Goal: Communication & Community: Answer question/provide support

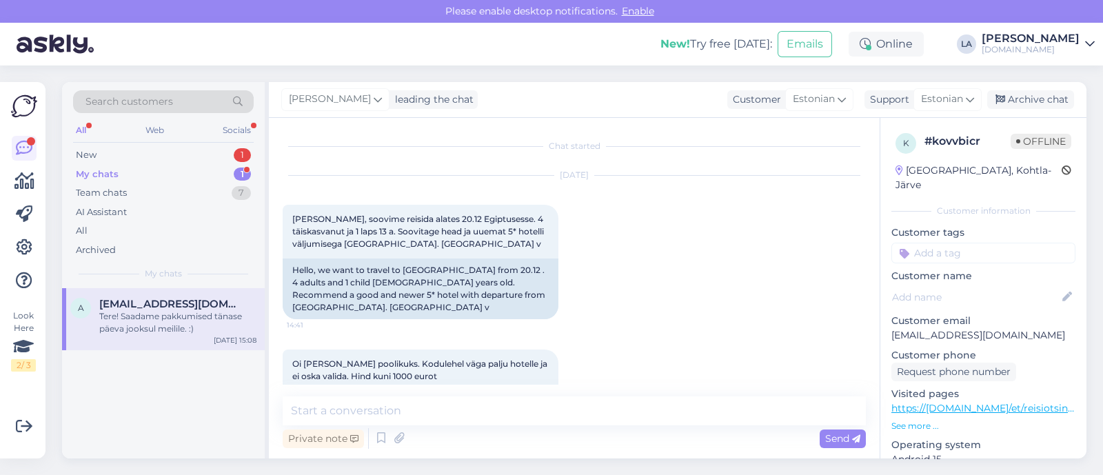
scroll to position [200, 0]
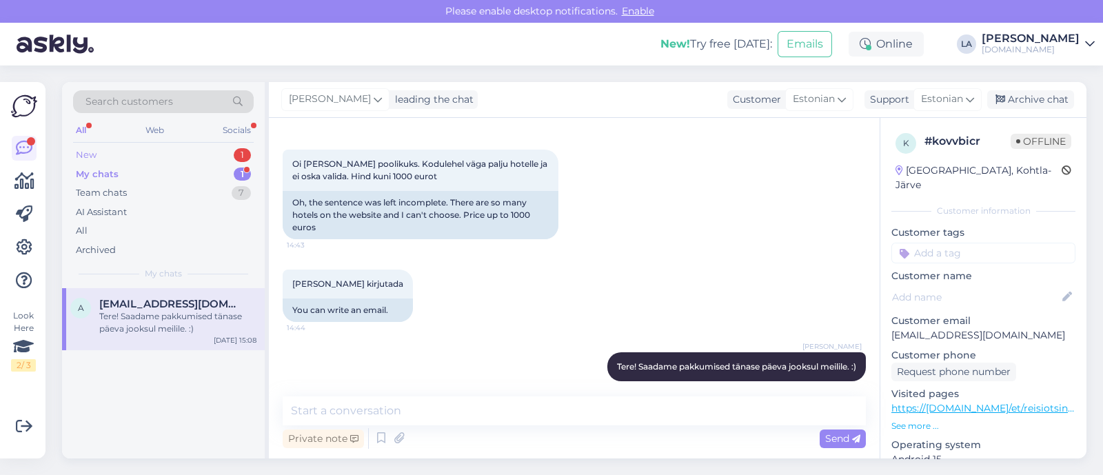
click at [218, 156] on div "New 1" at bounding box center [163, 154] width 181 height 19
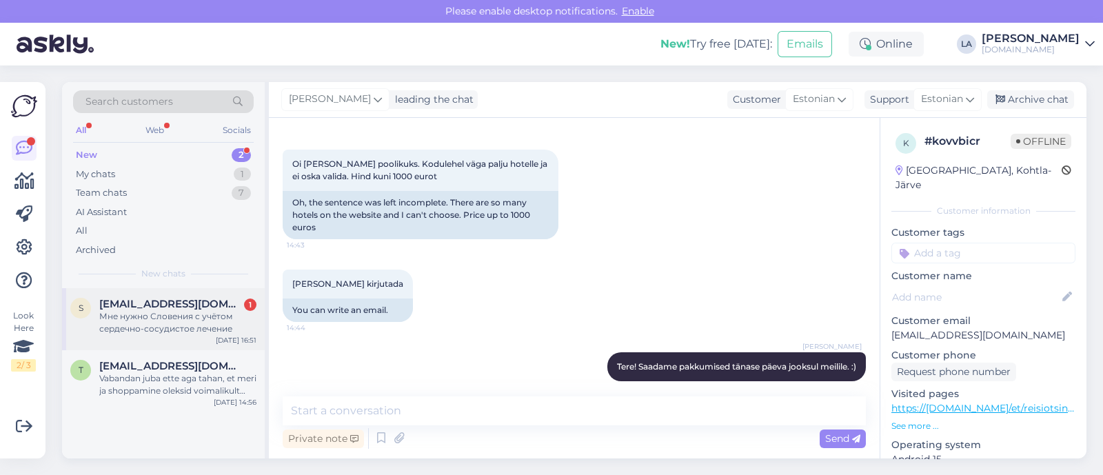
click at [203, 301] on div "[EMAIL_ADDRESS][DOMAIN_NAME] 1" at bounding box center [177, 304] width 157 height 12
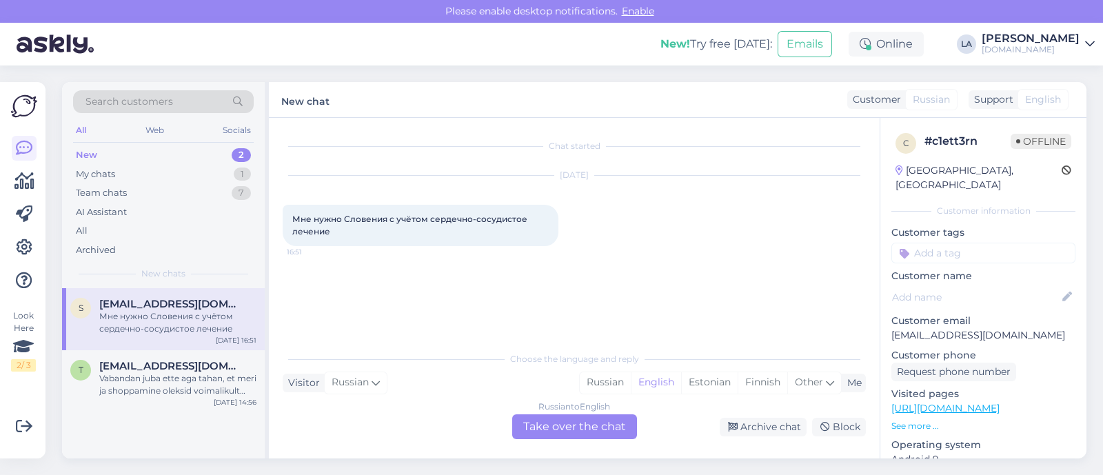
click at [631, 435] on div "Russian to English Take over the chat" at bounding box center [574, 426] width 125 height 25
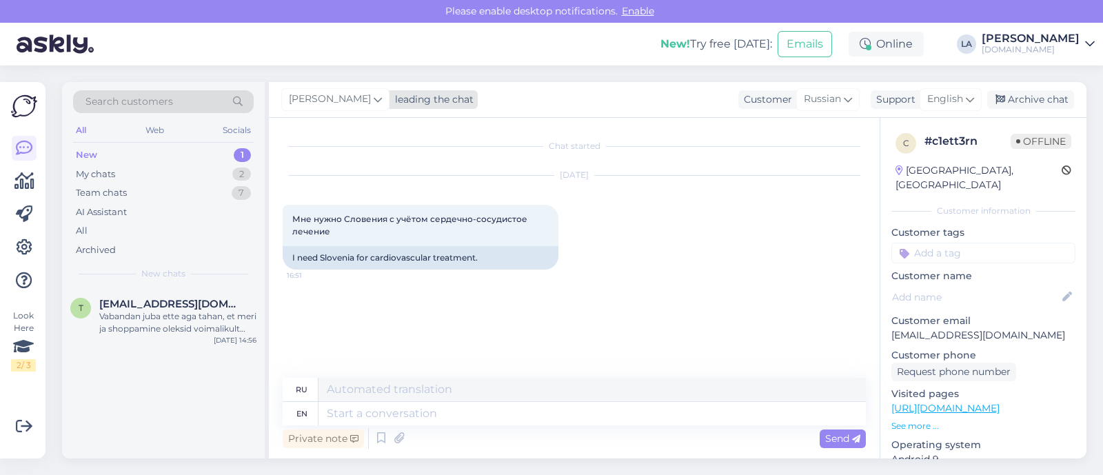
click at [324, 94] on span "[PERSON_NAME]" at bounding box center [330, 99] width 82 height 15
type input "tat"
click at [368, 167] on div "[PERSON_NAME]" at bounding box center [380, 160] width 119 height 17
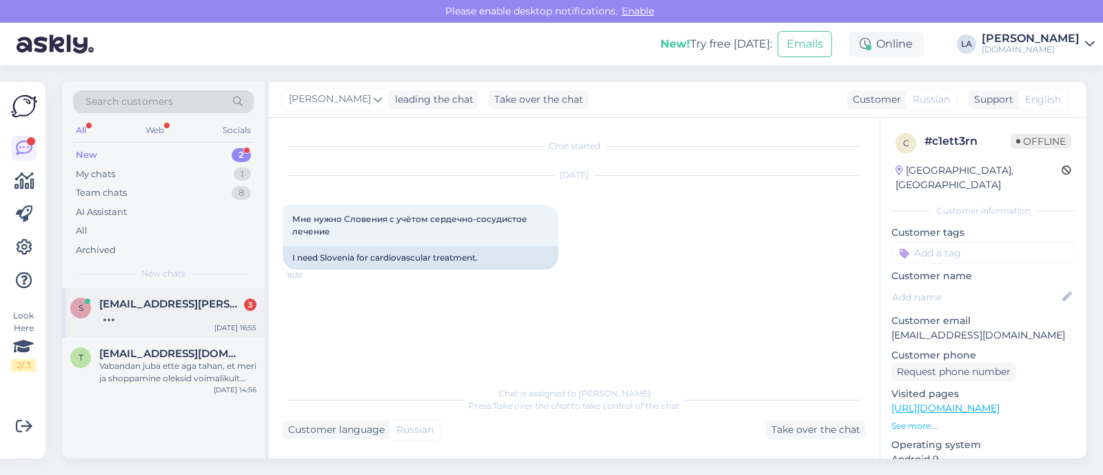
click at [145, 323] on div "S [EMAIL_ADDRESS][PERSON_NAME][DOMAIN_NAME] 3 [DATE] 16:55" at bounding box center [163, 313] width 203 height 50
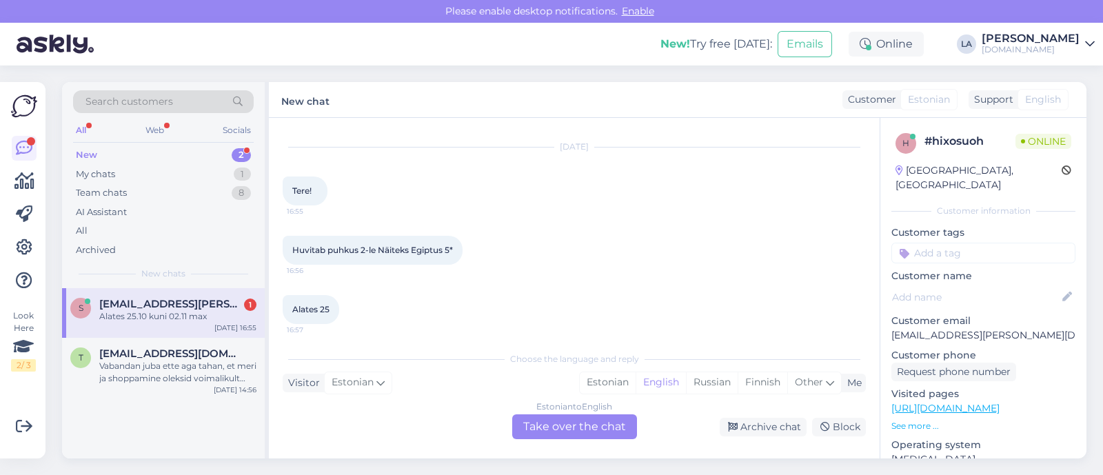
scroll to position [93, 0]
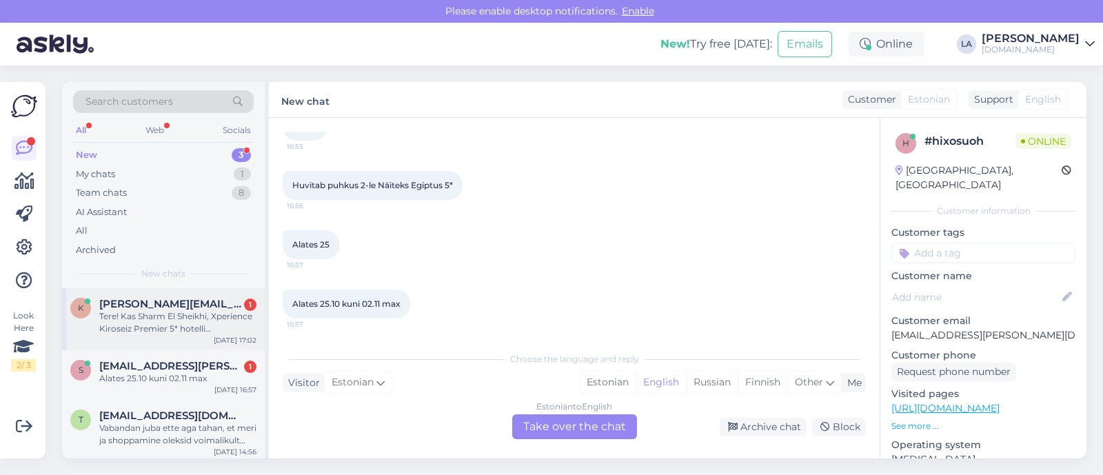
click at [241, 334] on div "[PERSON_NAME] [PERSON_NAME][EMAIL_ADDRESS][DOMAIN_NAME] 1 Tere! Kas Sharm El Sh…" at bounding box center [163, 319] width 203 height 62
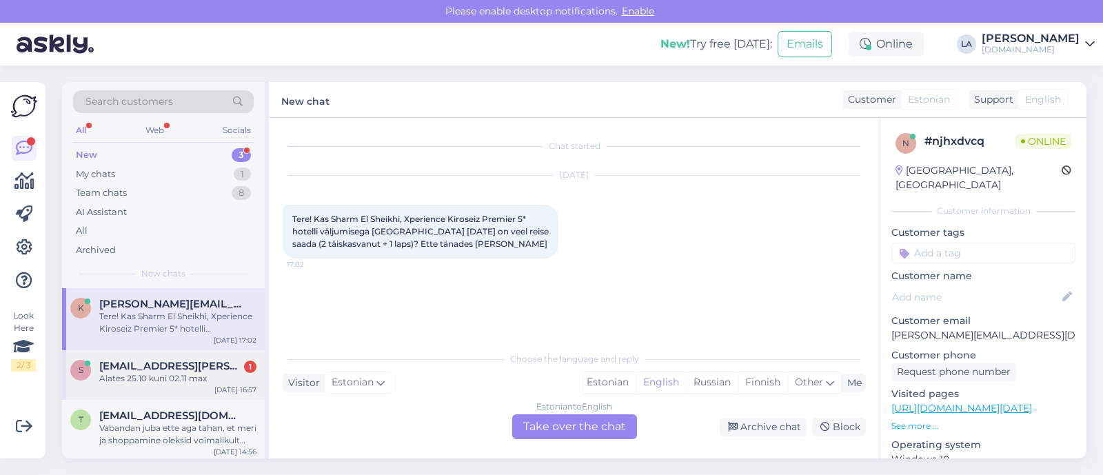
click at [224, 375] on div "Alates 25.10 kuni 02.11 max" at bounding box center [177, 378] width 157 height 12
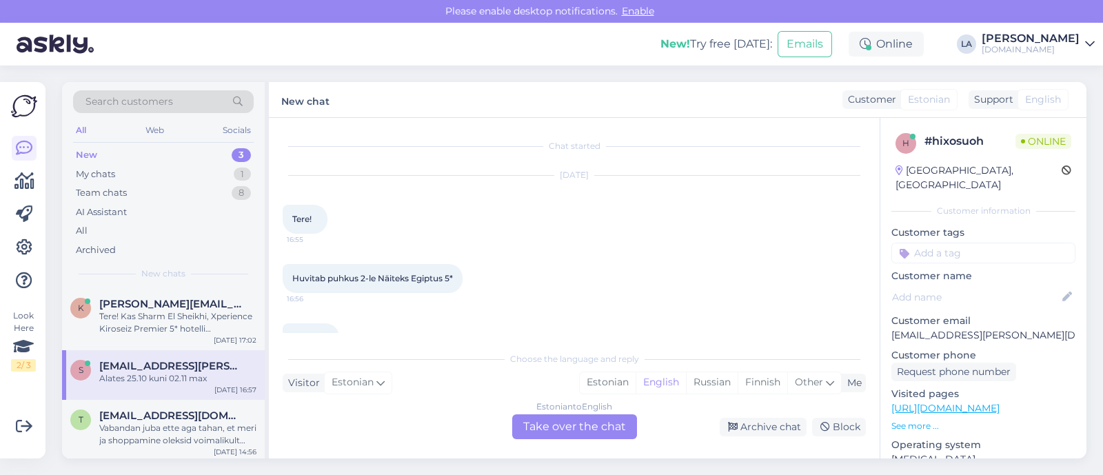
scroll to position [93, 0]
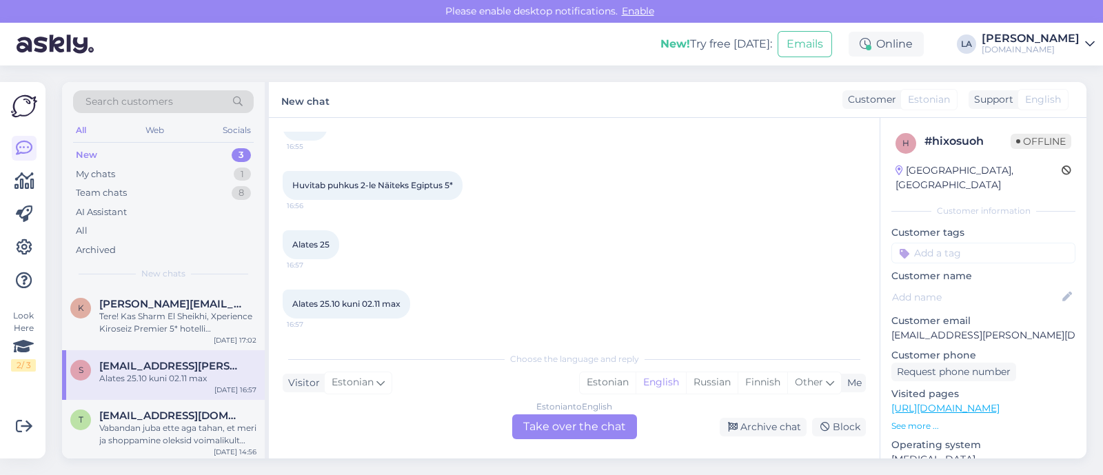
click at [569, 420] on div "Estonian to English Take over the chat" at bounding box center [574, 426] width 125 height 25
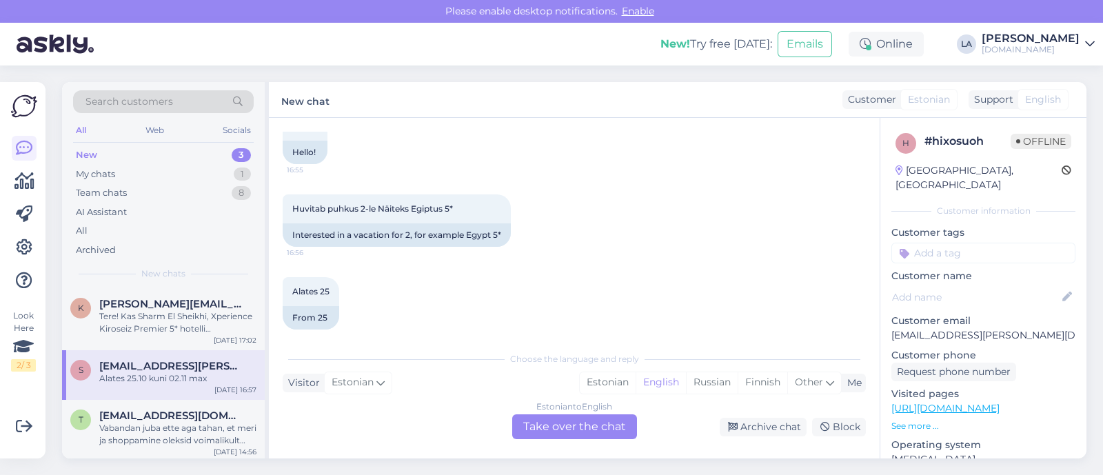
scroll to position [117, 0]
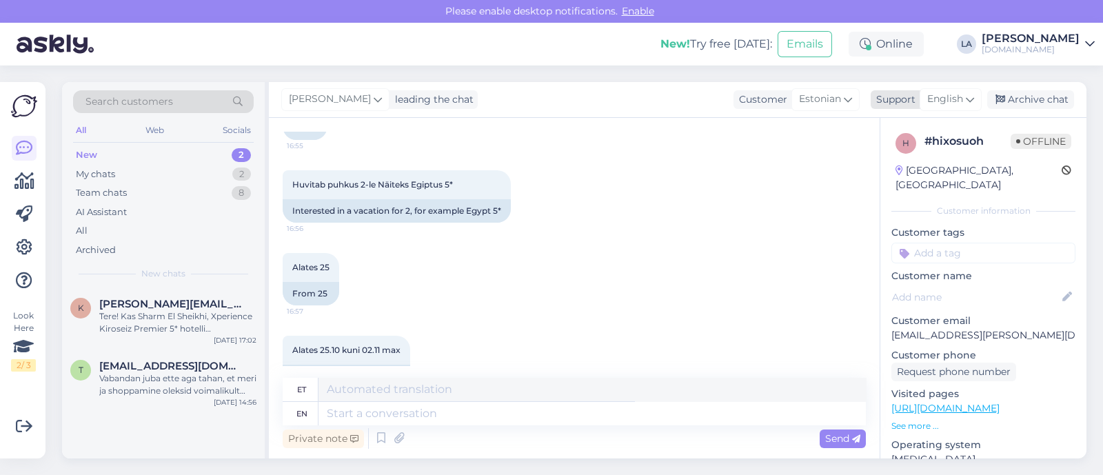
click at [947, 102] on span "English" at bounding box center [945, 99] width 36 height 15
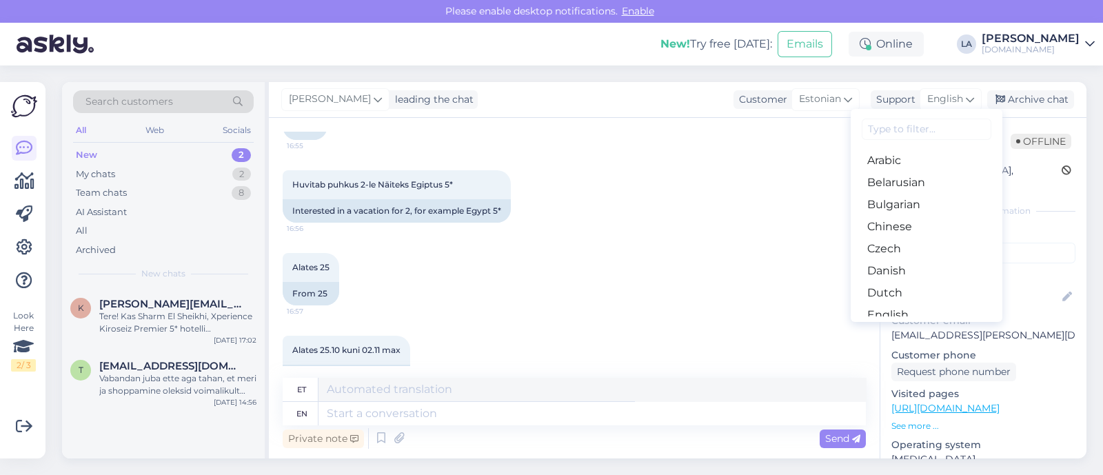
click at [937, 326] on link "Estonian" at bounding box center [927, 337] width 152 height 22
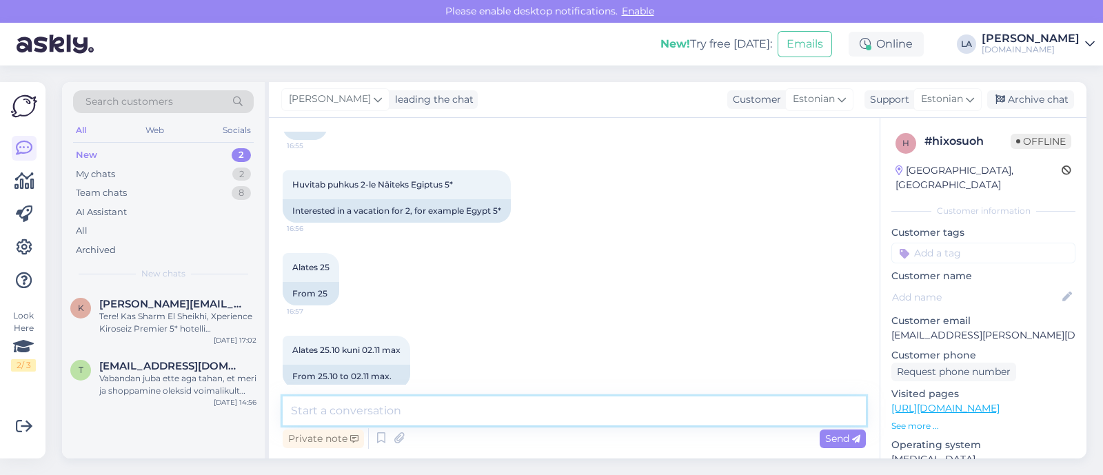
click at [531, 401] on textarea at bounding box center [574, 410] width 583 height 29
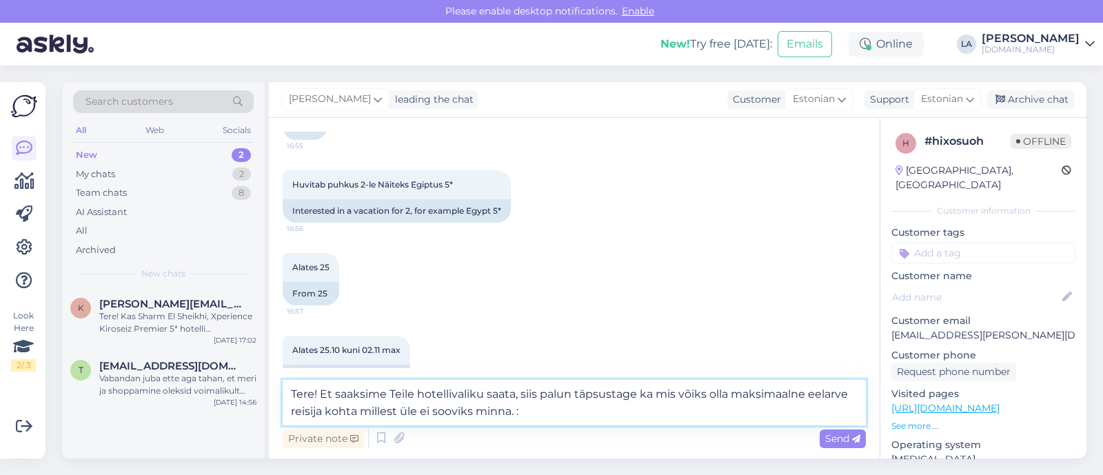
type textarea "Tere! Et saaksime Teile hotellivaliku saata, siis palun täpsustage ka mis võiks…"
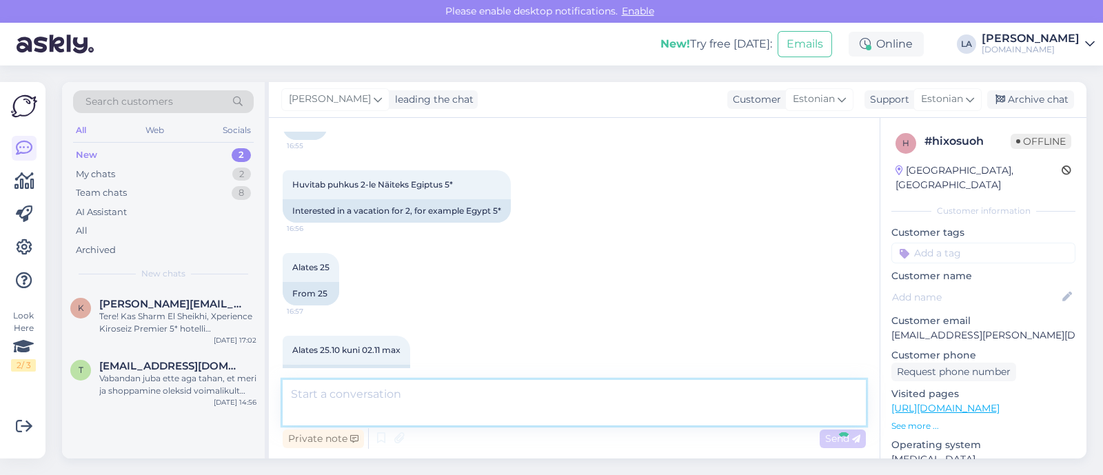
scroll to position [221, 0]
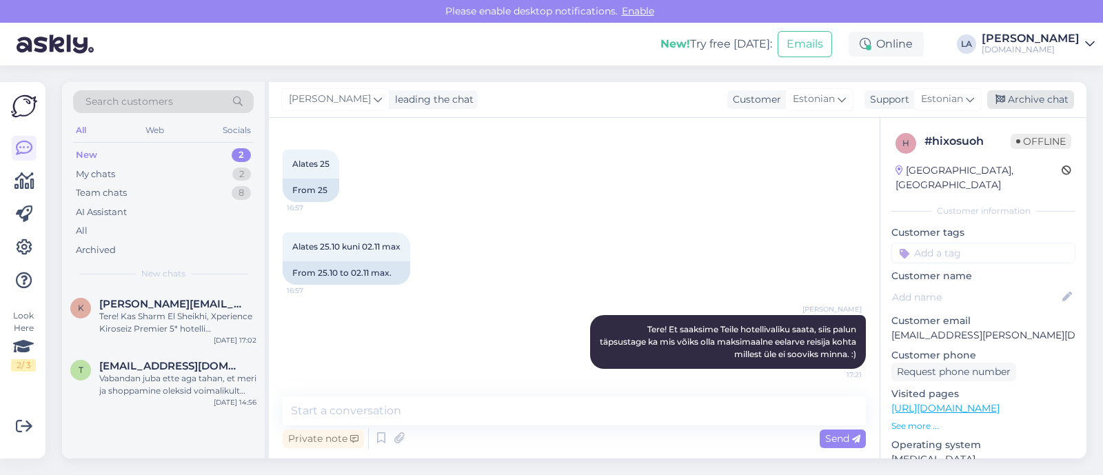
click at [1035, 106] on div "Archive chat" at bounding box center [1030, 99] width 87 height 19
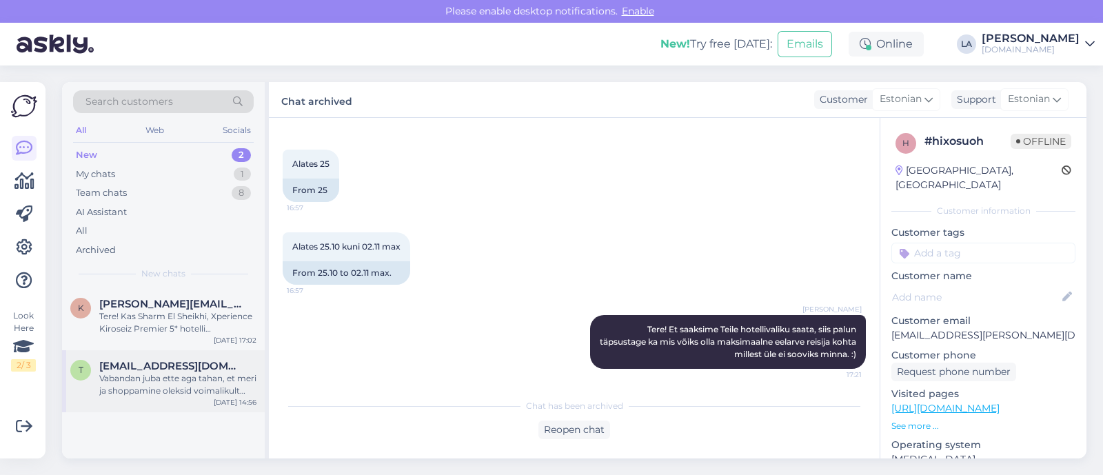
click at [167, 391] on div "Vabandan juba ette aga tahan, et meri ja shoppamine oleksid voimalikult lähedal…" at bounding box center [177, 384] width 157 height 25
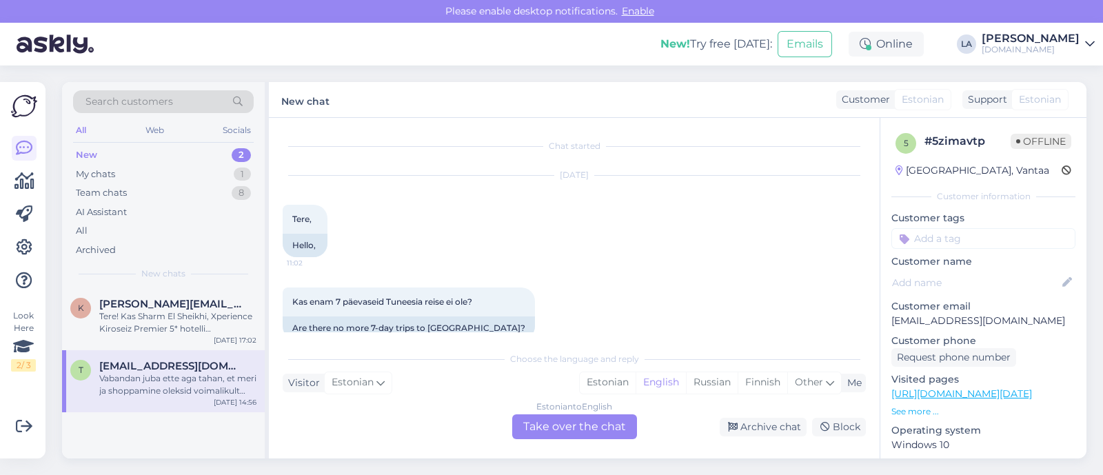
scroll to position [736, 0]
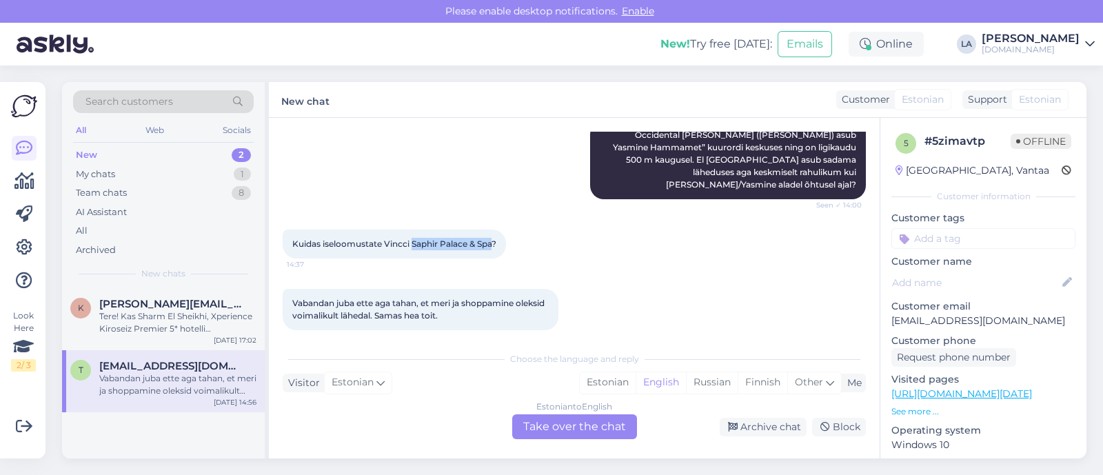
drag, startPoint x: 412, startPoint y: 232, endPoint x: 496, endPoint y: 232, distance: 83.4
click at [496, 238] on span "Kuidas iseloomustate Vincci Saphir Palace & Spa?" at bounding box center [394, 243] width 204 height 10
copy span "Saphir Palace & Spa"
click at [616, 434] on div "Estonian to English Take over the chat" at bounding box center [574, 426] width 125 height 25
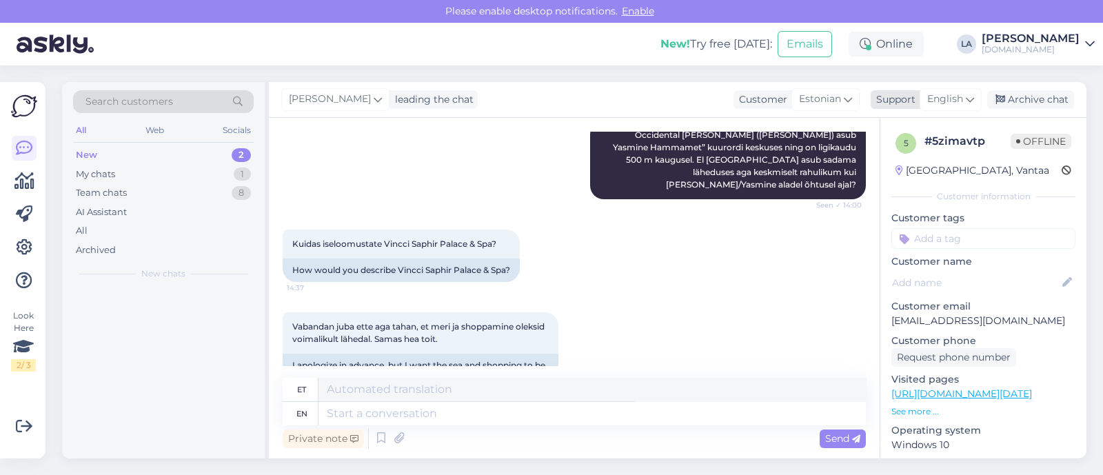
click at [965, 103] on div "English" at bounding box center [951, 99] width 62 height 22
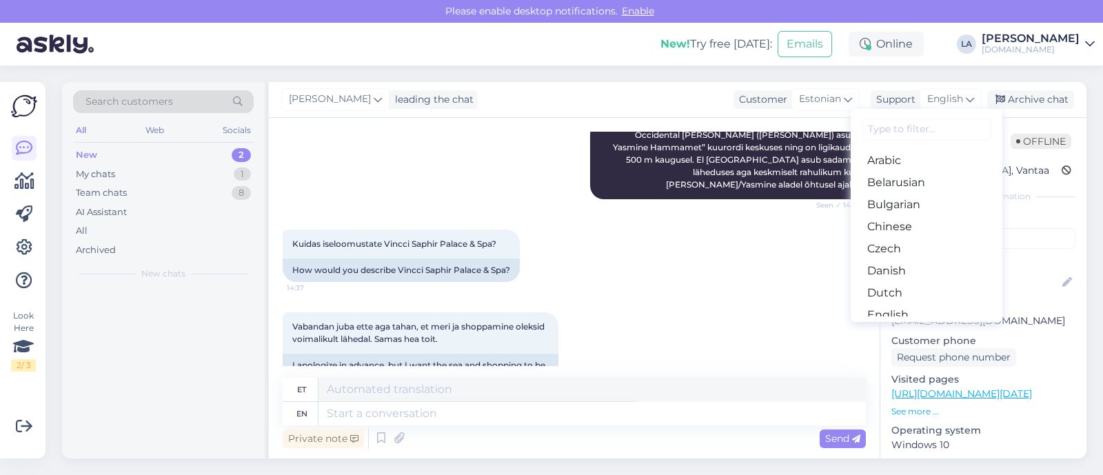
click at [874, 326] on link "Estonian" at bounding box center [927, 337] width 152 height 22
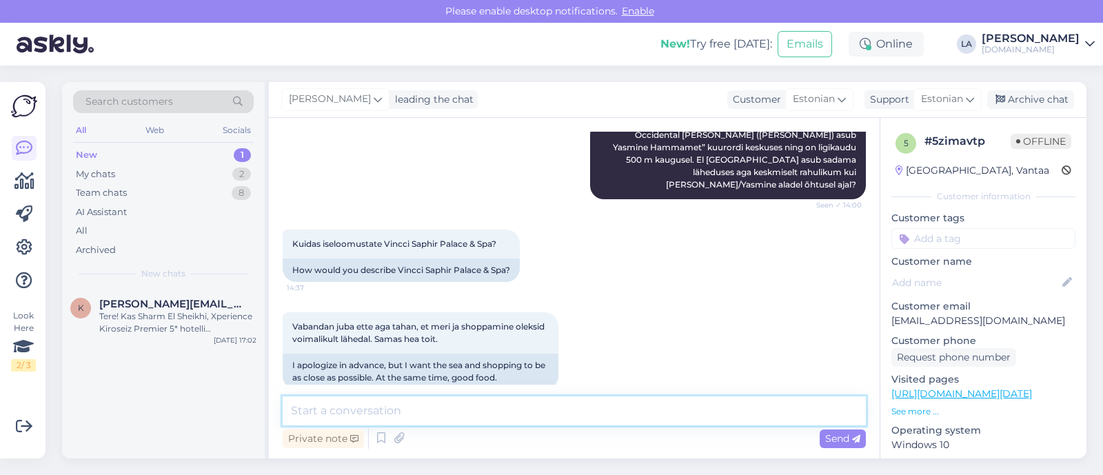
click at [352, 405] on textarea at bounding box center [574, 410] width 583 height 29
type textarea "T"
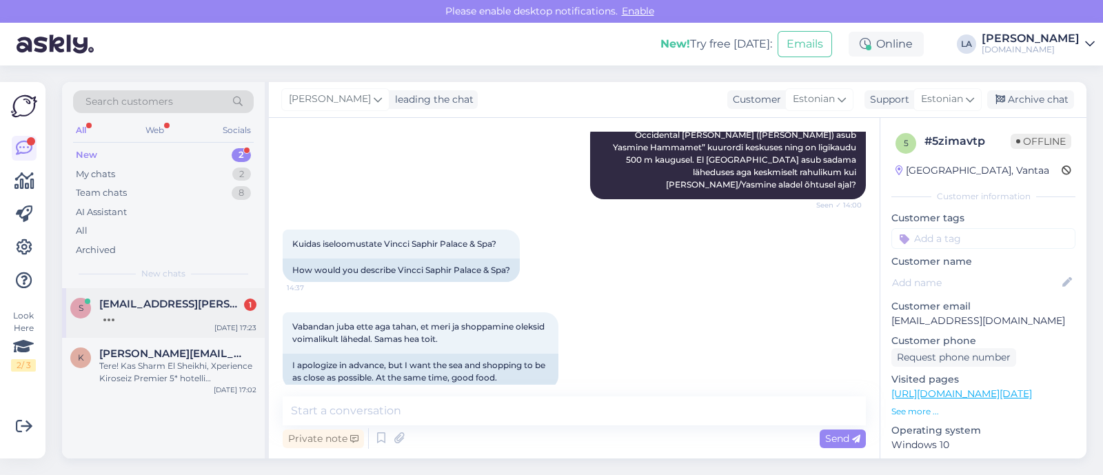
click at [172, 314] on div at bounding box center [177, 316] width 157 height 12
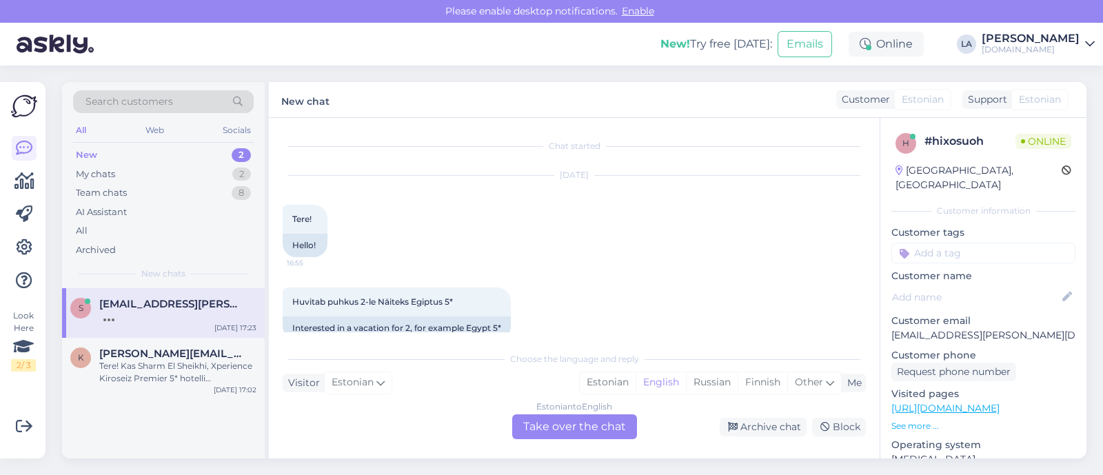
scroll to position [330, 0]
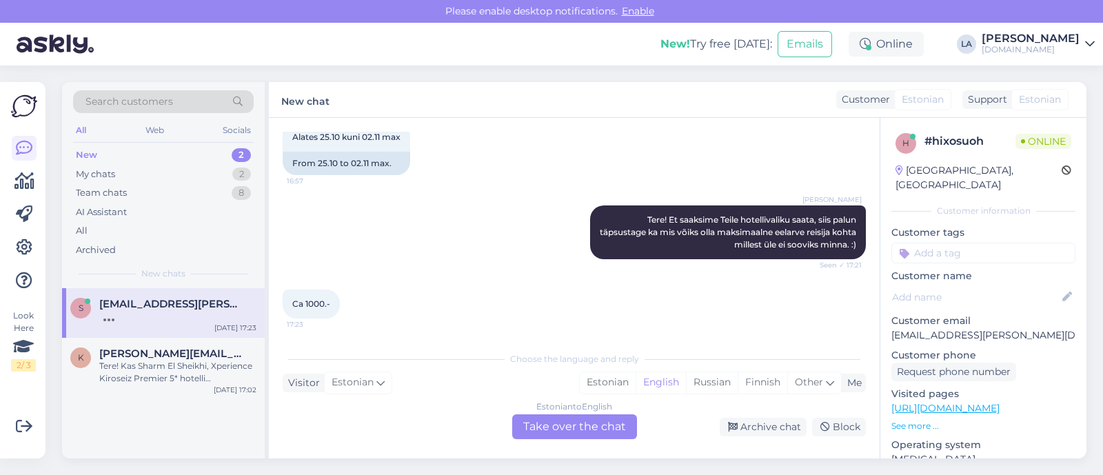
click at [529, 430] on div "Estonian to English Take over the chat" at bounding box center [574, 426] width 125 height 25
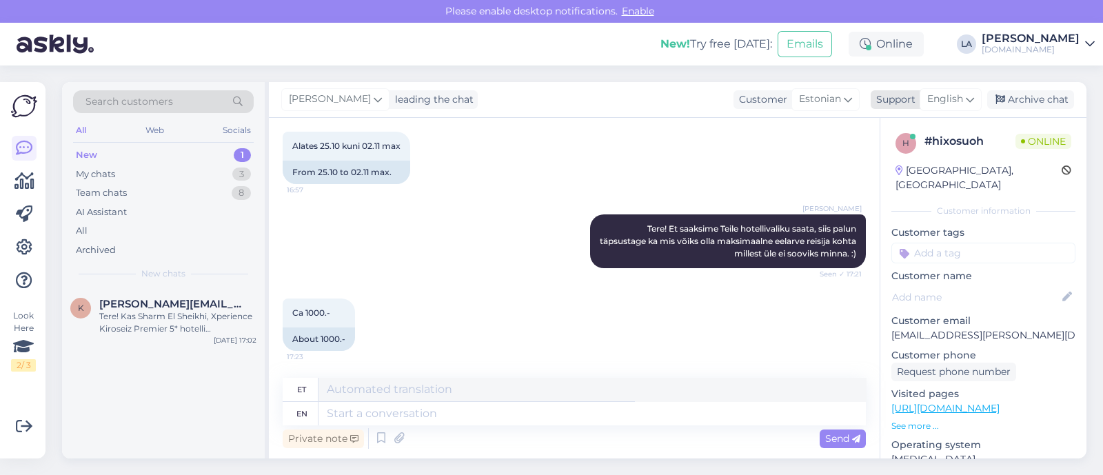
click at [944, 101] on span "English" at bounding box center [945, 99] width 36 height 15
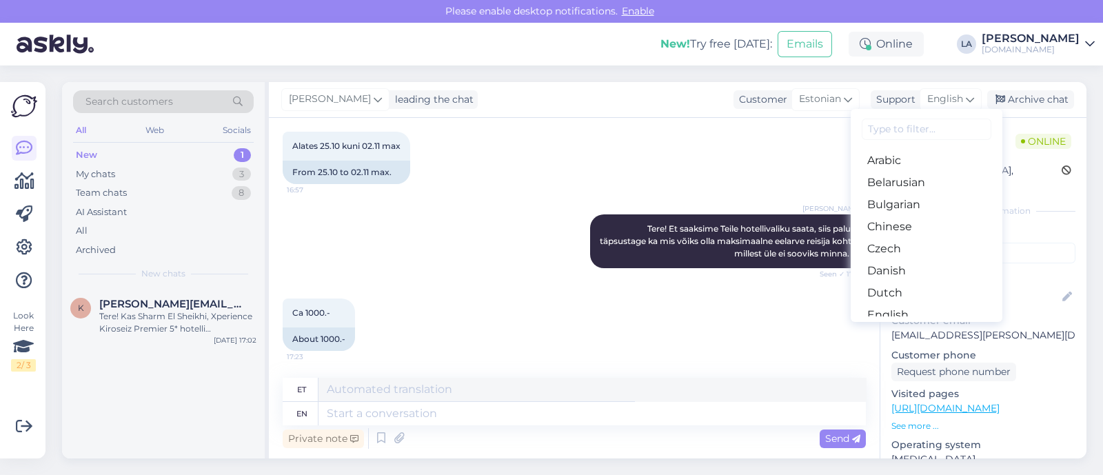
click at [884, 326] on link "Estonian" at bounding box center [927, 337] width 152 height 22
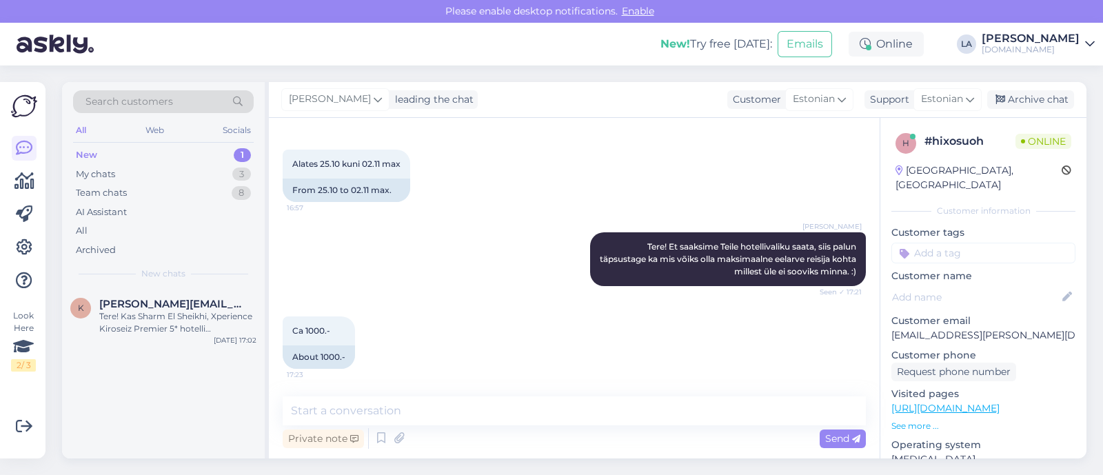
scroll to position [303, 0]
click at [545, 414] on textarea at bounding box center [574, 410] width 583 height 29
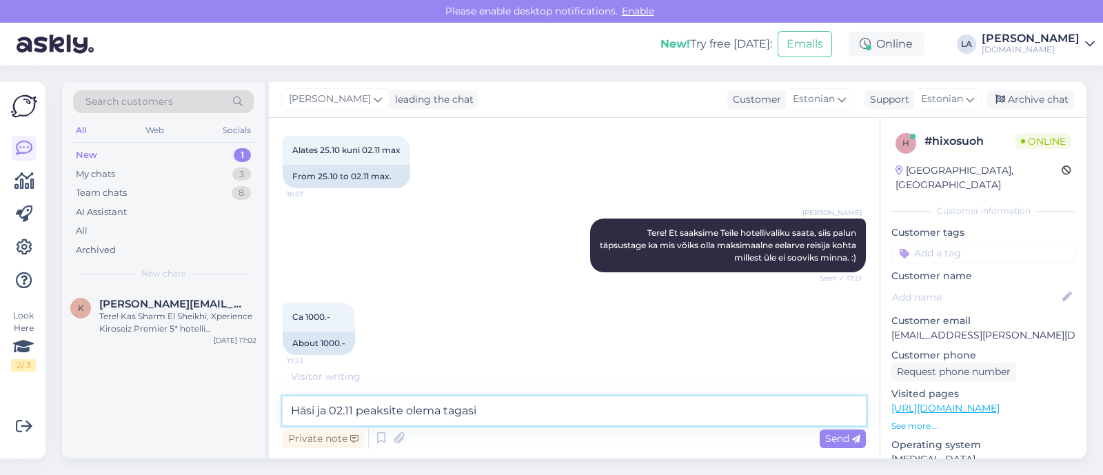
type textarea "Häsi ja 02.11 peaksite olema tagasi?"
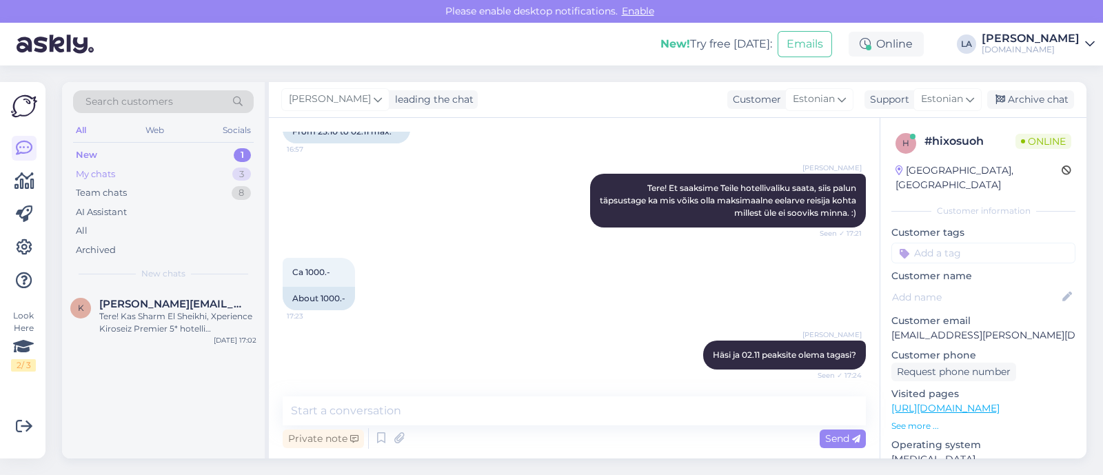
click at [246, 176] on div "3" at bounding box center [241, 174] width 19 height 14
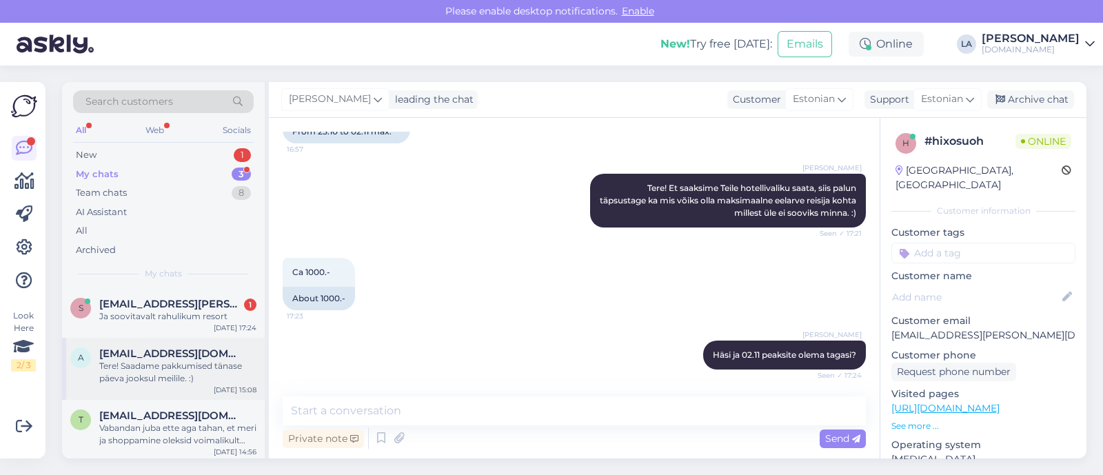
scroll to position [421, 0]
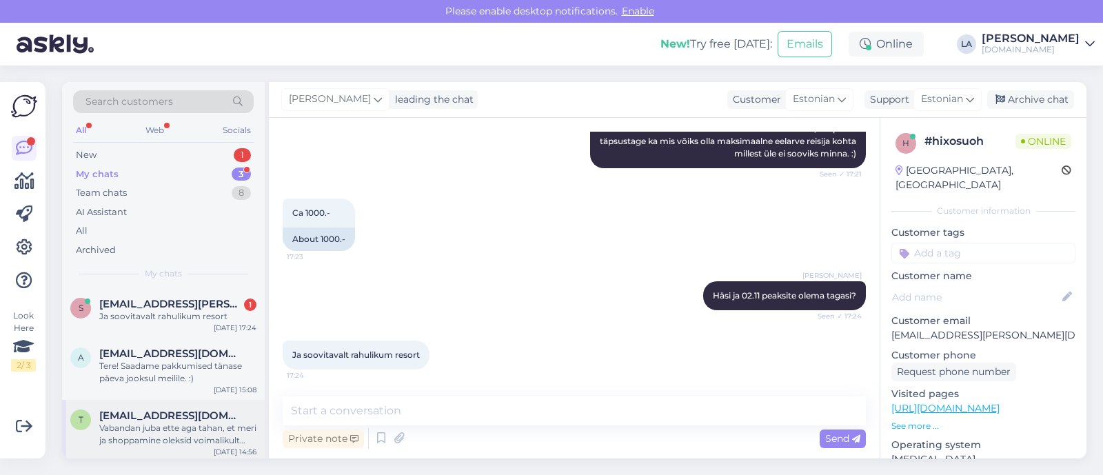
click at [181, 435] on div "Vabandan juba ette aga tahan, et meri ja shoppamine oleksid voimalikult lähedal…" at bounding box center [177, 434] width 157 height 25
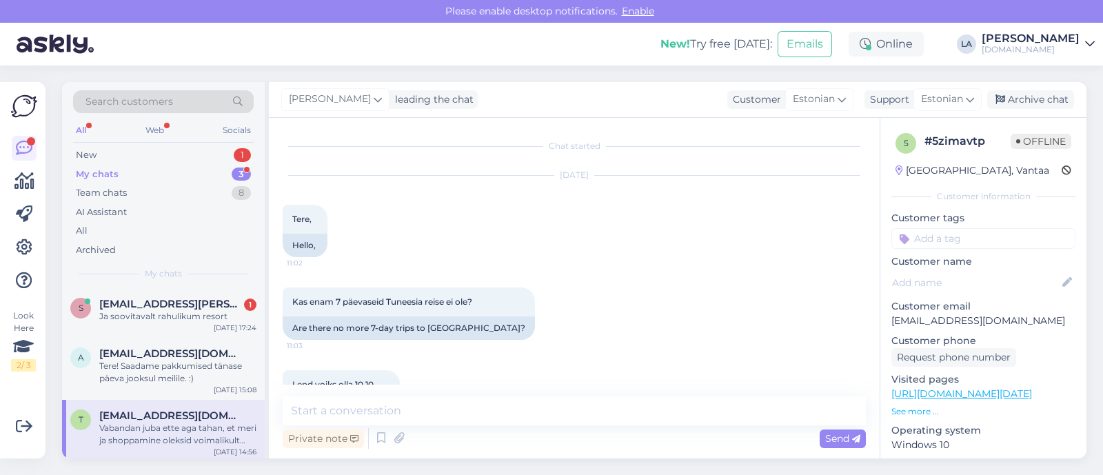
scroll to position [744, 0]
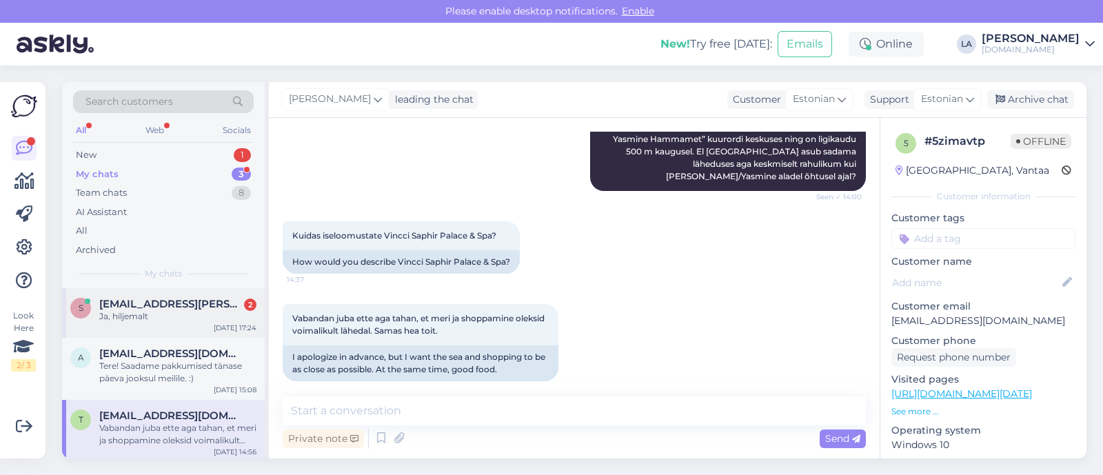
click at [210, 318] on div "Ja, hiljemalt" at bounding box center [177, 316] width 157 height 12
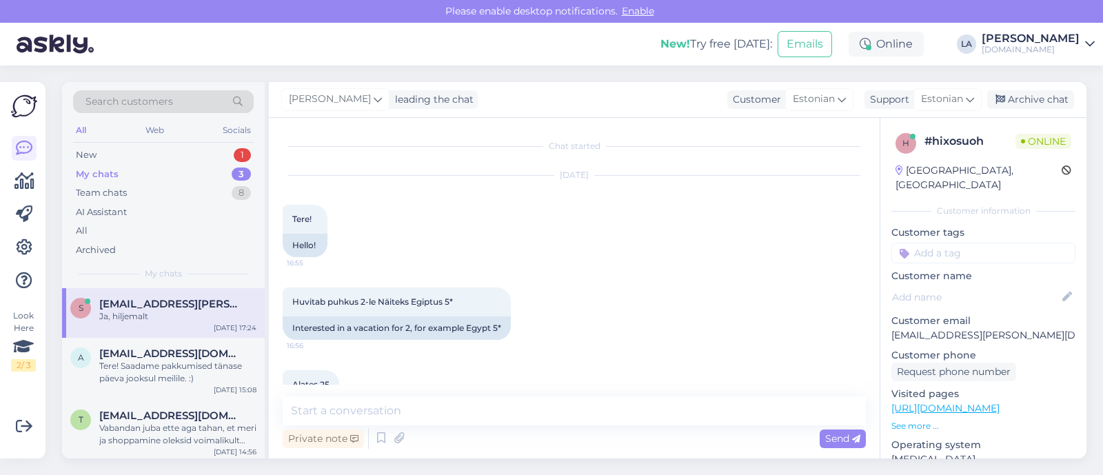
scroll to position [481, 0]
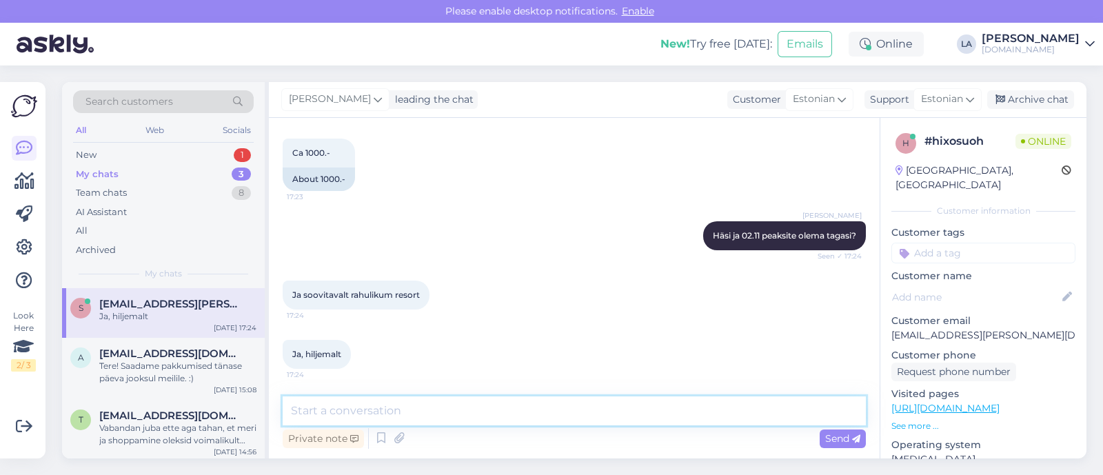
click at [303, 420] on textarea at bounding box center [574, 410] width 583 height 29
type textarea "Vaatame pakkumised [PERSON_NAME] saadame tänase jooksul meilile."
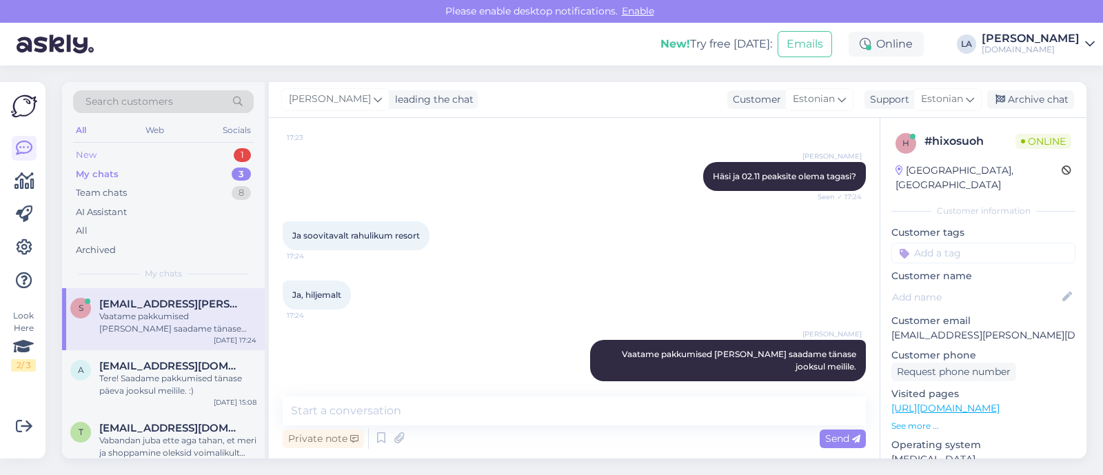
click at [191, 153] on div "New 1" at bounding box center [163, 154] width 181 height 19
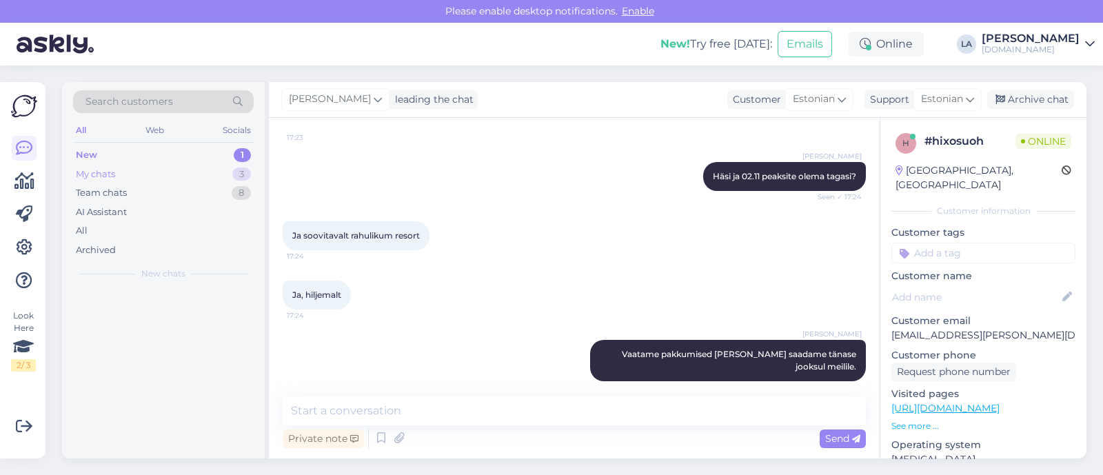
click at [176, 180] on div "My chats 3" at bounding box center [163, 174] width 181 height 19
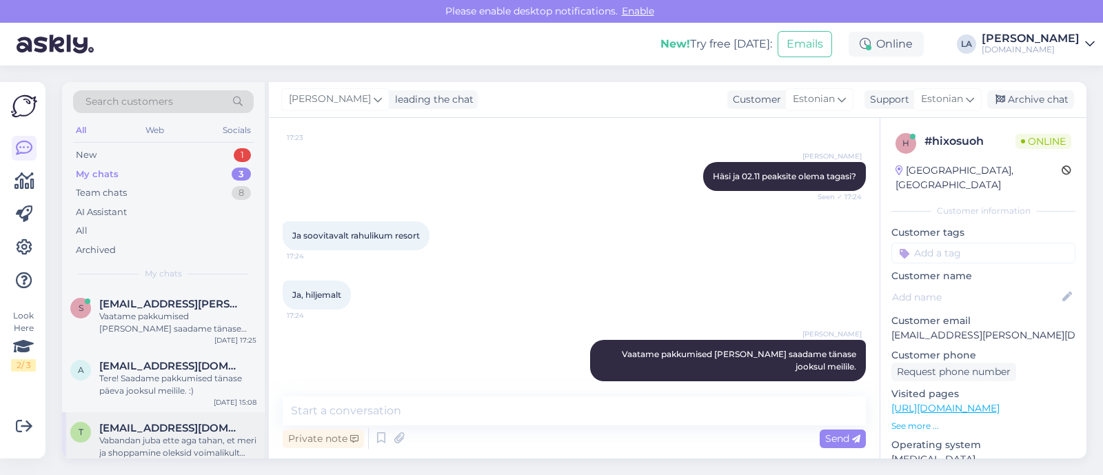
click at [160, 445] on div "Vabandan juba ette aga tahan, et meri ja shoppamine oleksid voimalikult lähedal…" at bounding box center [177, 446] width 157 height 25
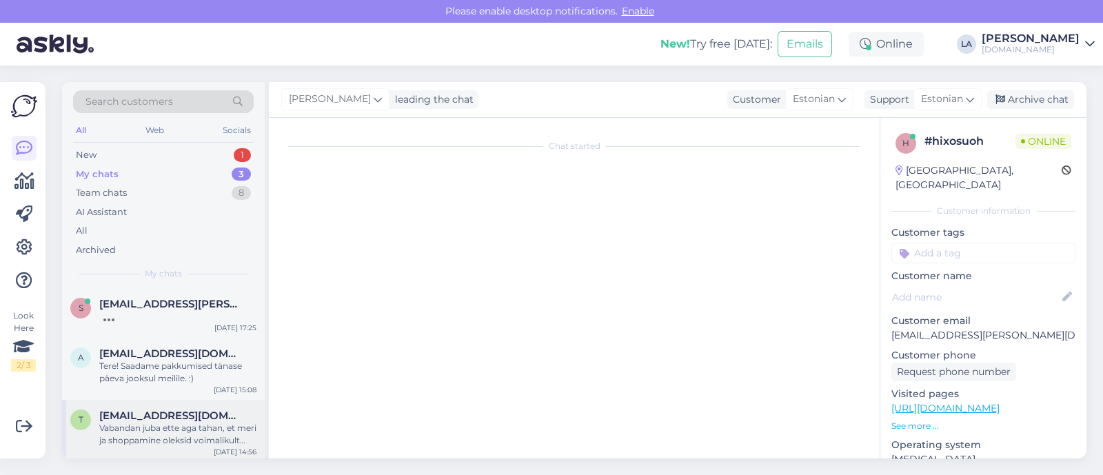
scroll to position [744, 0]
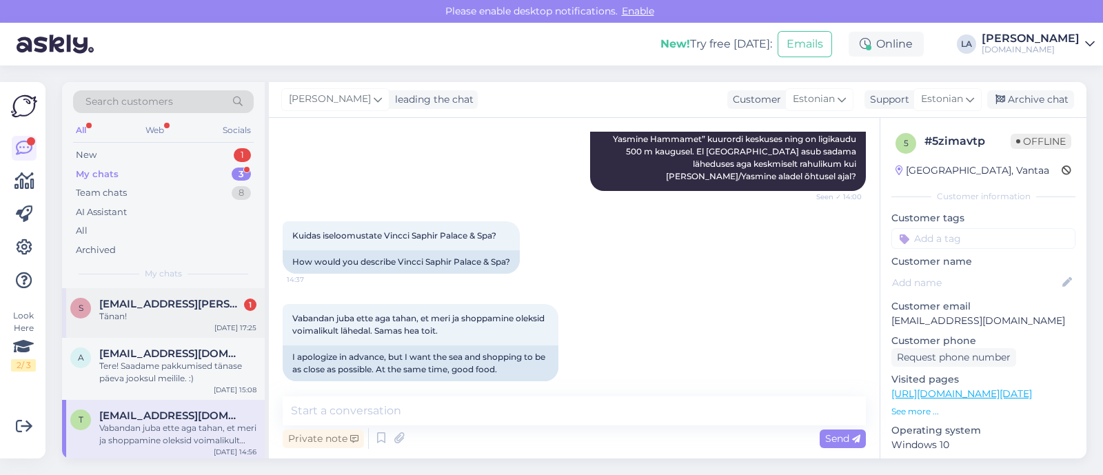
click at [192, 301] on span "[EMAIL_ADDRESS][PERSON_NAME][DOMAIN_NAME]" at bounding box center [170, 304] width 143 height 12
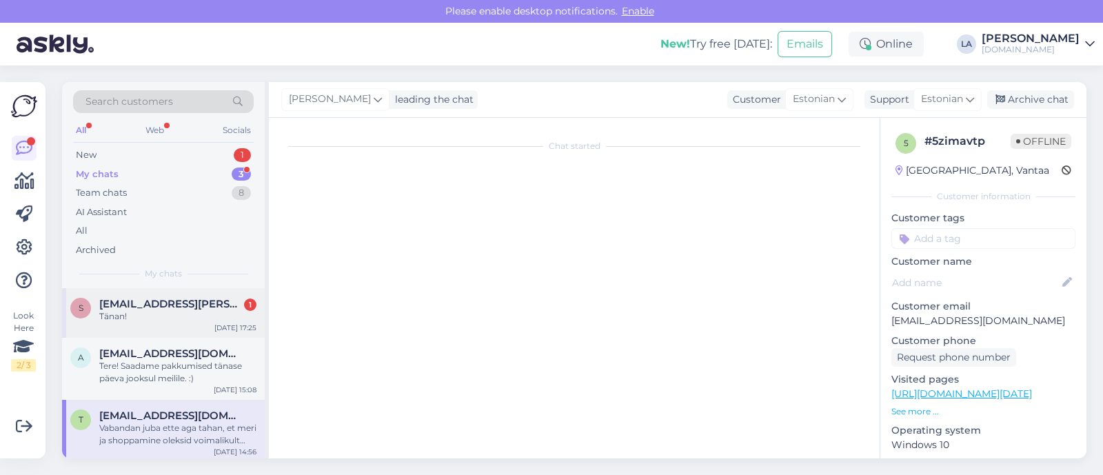
scroll to position [599, 0]
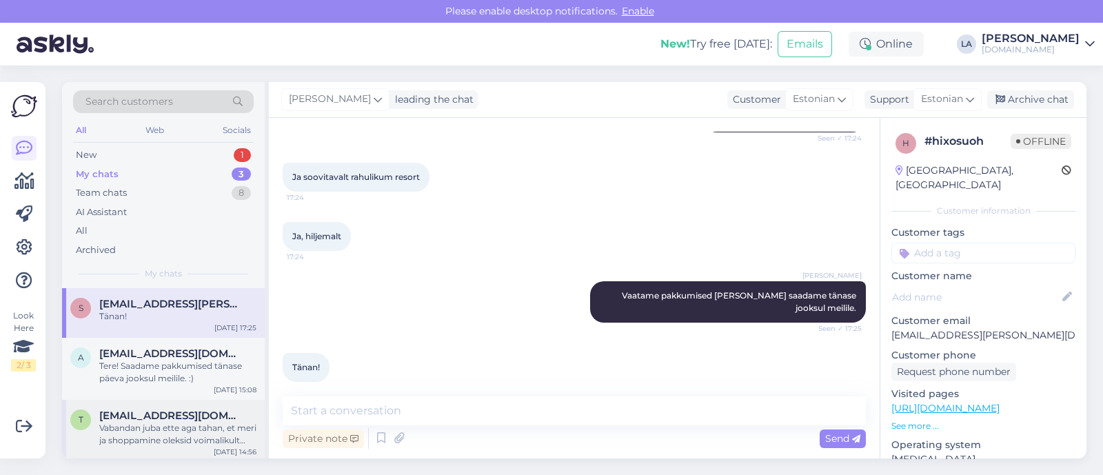
click at [153, 416] on span "[EMAIL_ADDRESS][DOMAIN_NAME]" at bounding box center [170, 415] width 143 height 12
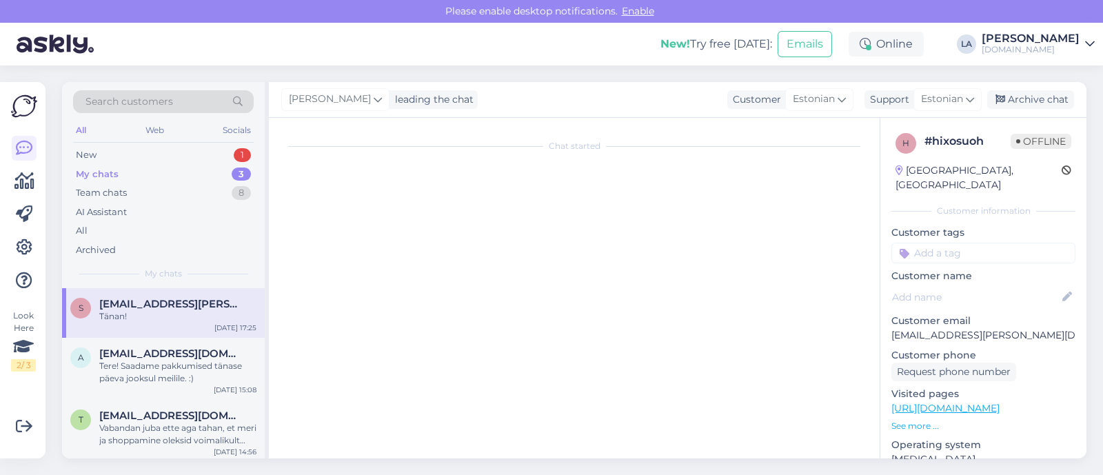
scroll to position [744, 0]
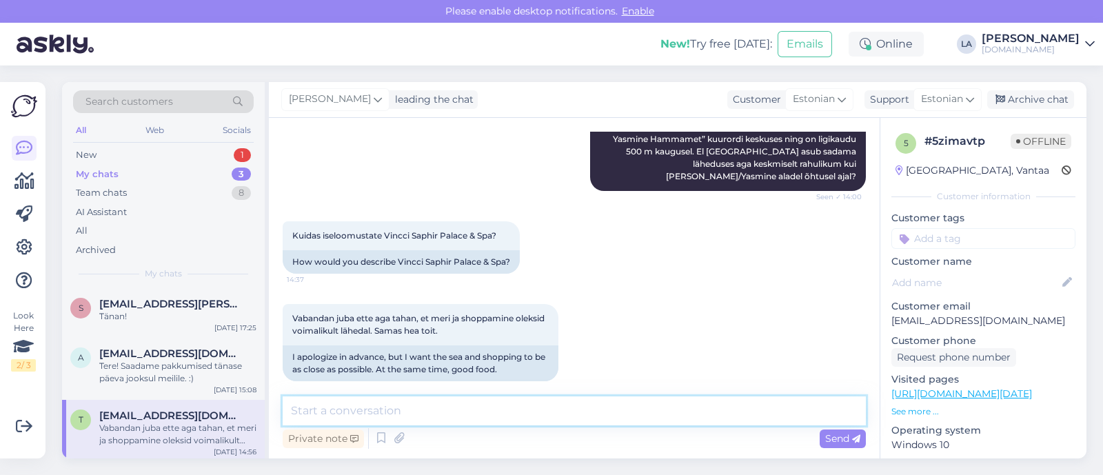
click at [424, 418] on textarea at bounding box center [574, 410] width 583 height 29
paste textarea "100 m linna keskusest [PERSON_NAME]. In 15 km linnast [GEOGRAPHIC_DATA]"
drag, startPoint x: 596, startPoint y: 413, endPoint x: 613, endPoint y: 413, distance: 17.2
click at [613, 413] on textarea "Hotell asub 100 m linna keskusest [PERSON_NAME]. In 15 km linnast [GEOGRAPHIC_D…" at bounding box center [574, 410] width 583 height 29
click at [779, 413] on textarea "Hotell asub 100 m linna keskusest [GEOGRAPHIC_DATA] ja 15 km linnast [GEOGRAPHI…" at bounding box center [574, 410] width 583 height 29
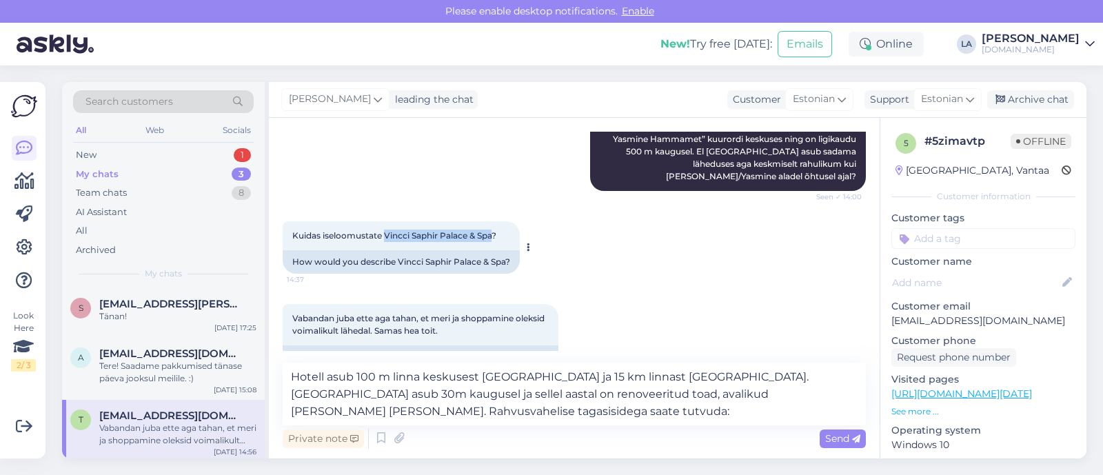
drag, startPoint x: 384, startPoint y: 222, endPoint x: 492, endPoint y: 223, distance: 108.2
click at [492, 230] on span "Kuidas iseloomustate Vincci Saphir Palace & Spa?" at bounding box center [394, 235] width 204 height 10
copy span "Vincci Saphir Palace & Spa"
paste textarea "[URL][DOMAIN_NAME]"
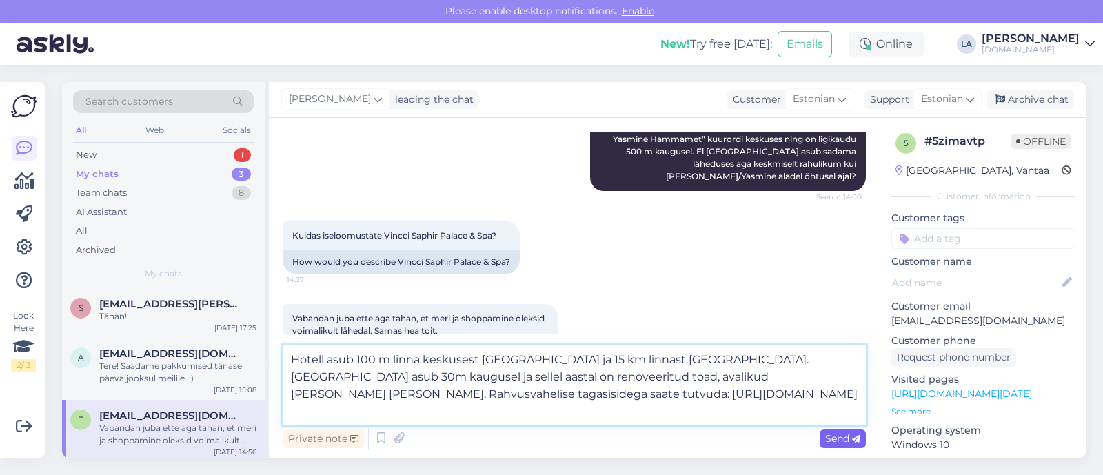
type textarea "Hotell asub 100 m linna keskusest [GEOGRAPHIC_DATA] ja 15 km linnast [GEOGRAPHI…"
click at [837, 439] on span "Send" at bounding box center [842, 438] width 35 height 12
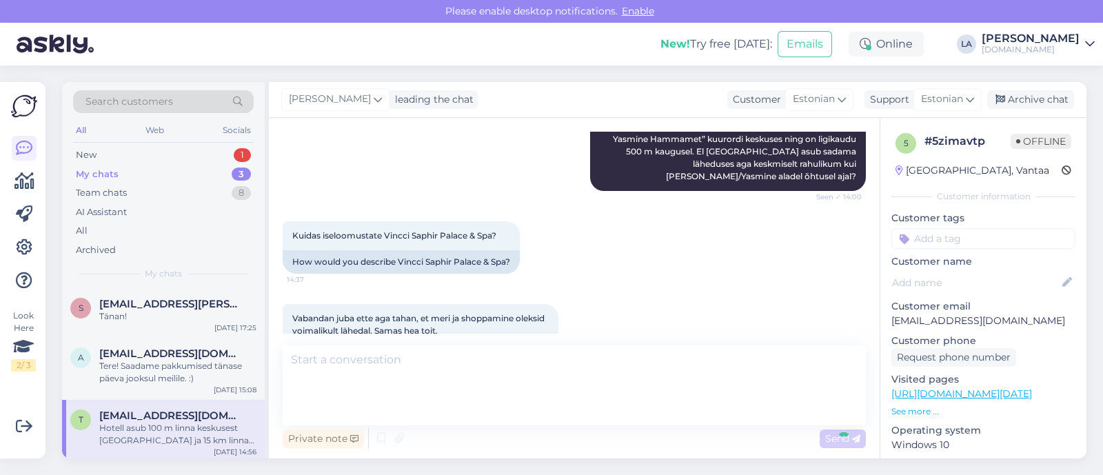
scroll to position [890, 0]
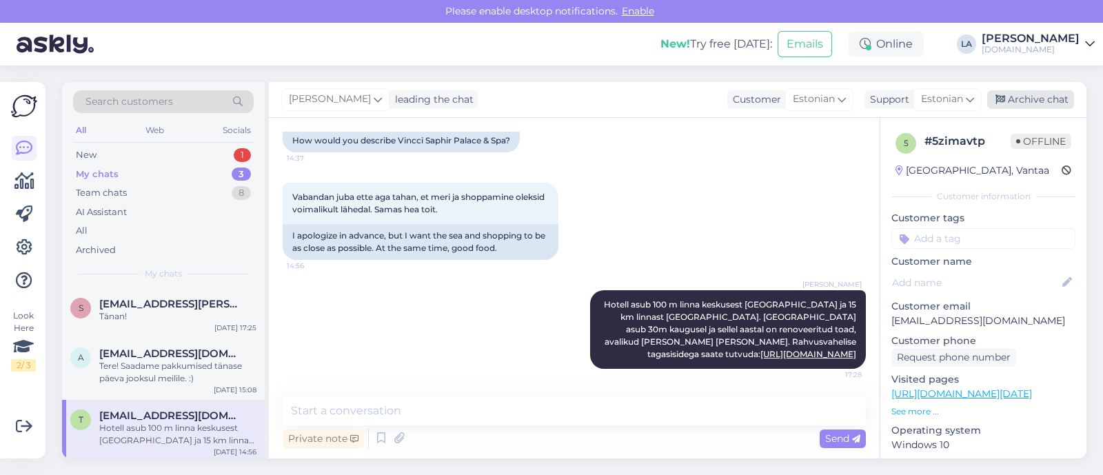
click at [1052, 99] on div "Archive chat" at bounding box center [1030, 99] width 87 height 19
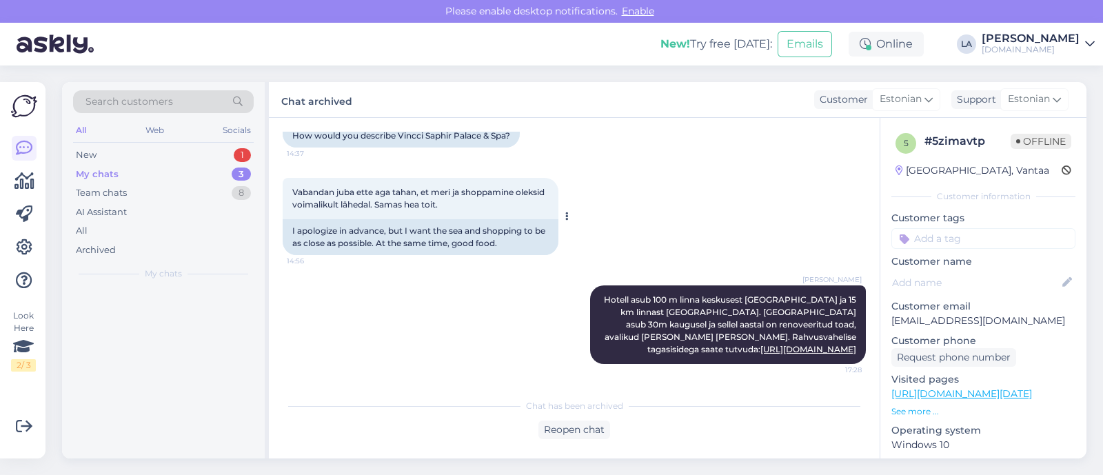
scroll to position [895, 0]
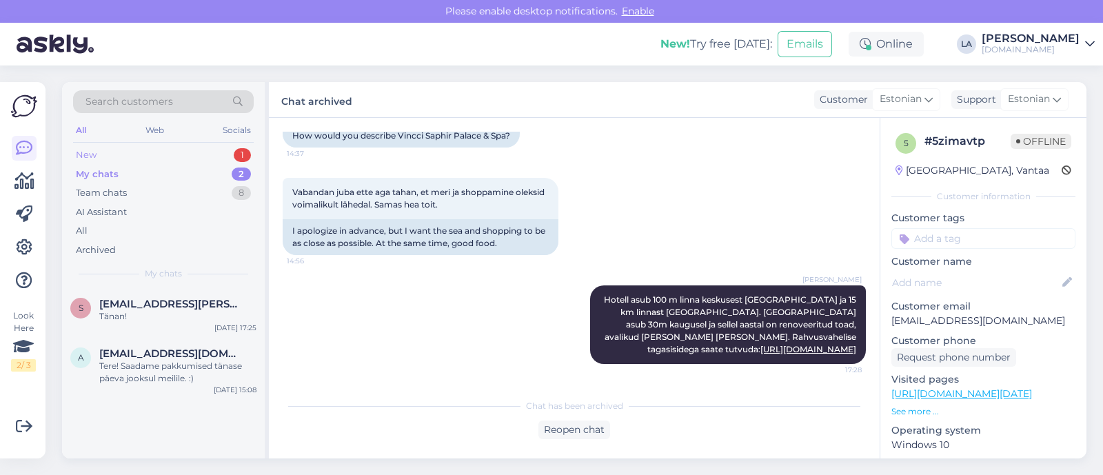
click at [234, 154] on div "1" at bounding box center [242, 155] width 17 height 14
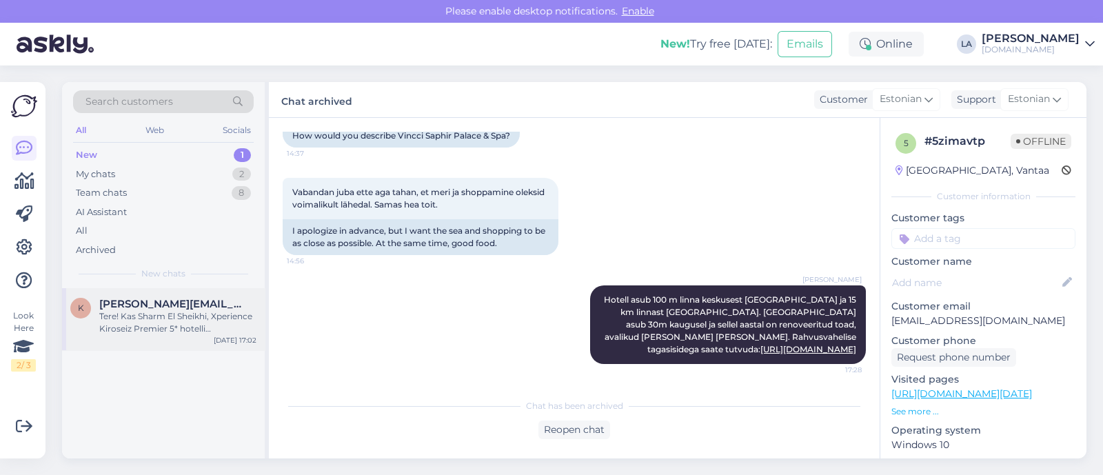
click at [116, 336] on div "[PERSON_NAME] [PERSON_NAME][EMAIL_ADDRESS][DOMAIN_NAME] Tere! Kas Sharm El Shei…" at bounding box center [163, 319] width 203 height 62
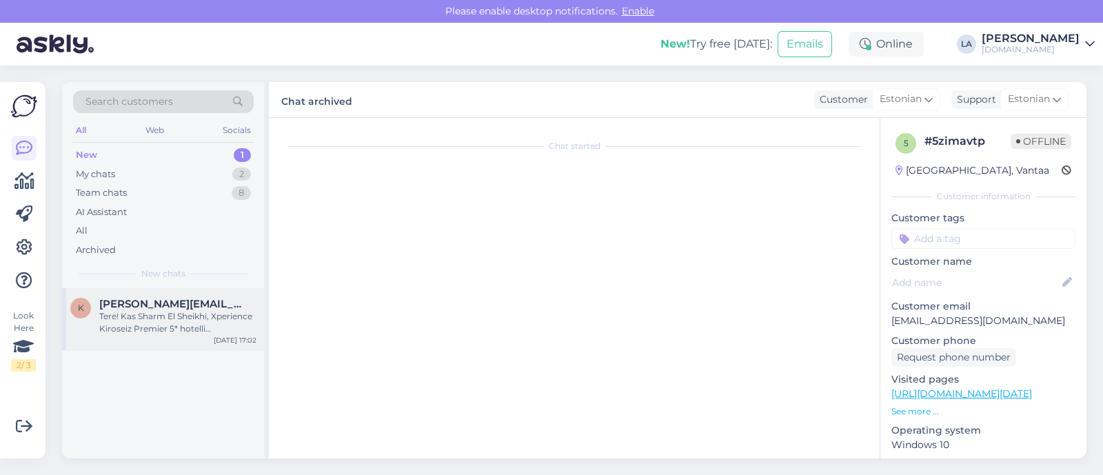
scroll to position [0, 0]
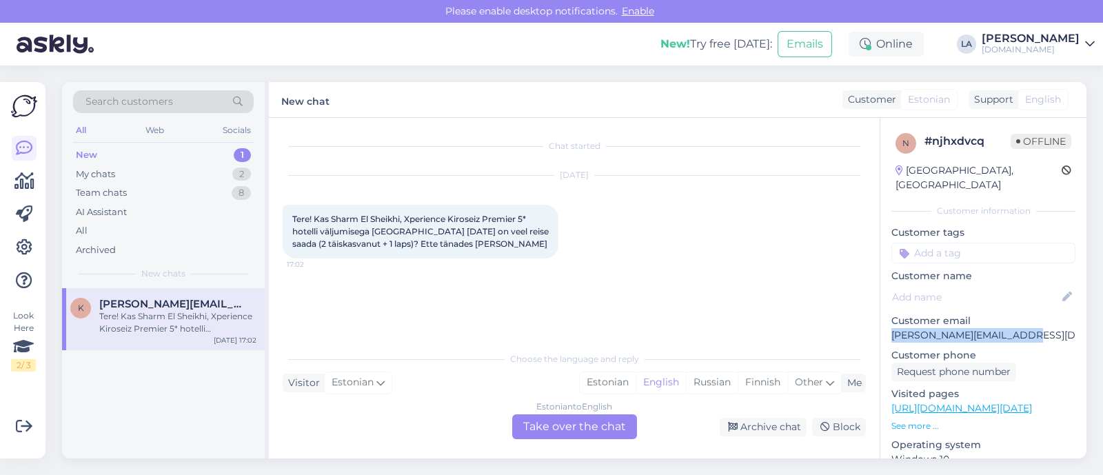
drag, startPoint x: 1013, startPoint y: 322, endPoint x: 890, endPoint y: 323, distance: 123.4
click at [890, 323] on div "n # njhxdvcq Offline [GEOGRAPHIC_DATA], [GEOGRAPHIC_DATA] Customer information …" at bounding box center [983, 408] width 206 height 581
copy p "[PERSON_NAME][EMAIL_ADDRESS][DOMAIN_NAME]"
click at [545, 428] on div "Estonian to English Take over the chat" at bounding box center [574, 426] width 125 height 25
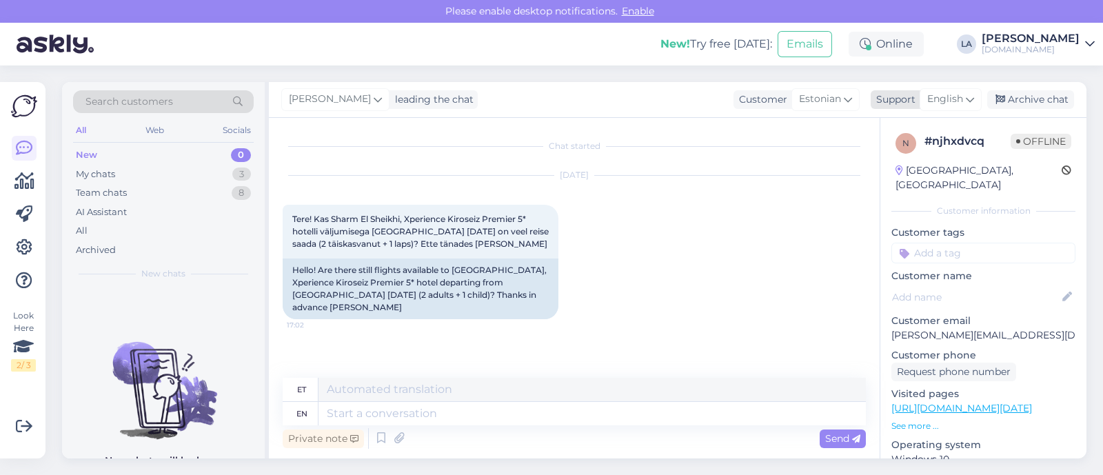
click at [962, 95] on span "English" at bounding box center [945, 99] width 36 height 15
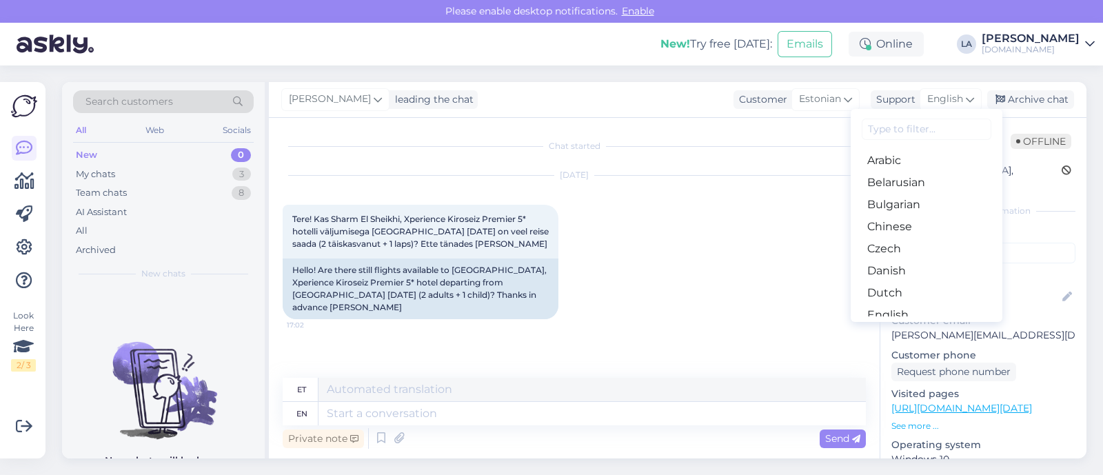
drag, startPoint x: 910, startPoint y: 247, endPoint x: 858, endPoint y: 282, distance: 62.1
click at [910, 326] on link "Estonian" at bounding box center [927, 337] width 152 height 22
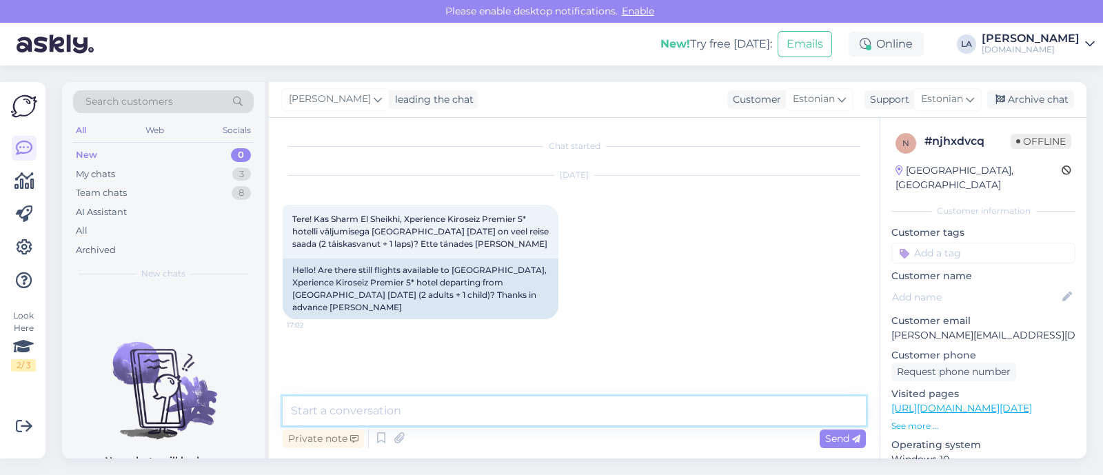
click at [388, 418] on textarea at bounding box center [574, 410] width 583 height 29
type textarea "Tere! On veel kohti, mis on lapse vanus et saaksin hinnad saata? :)"
click at [852, 440] on icon at bounding box center [856, 439] width 8 height 8
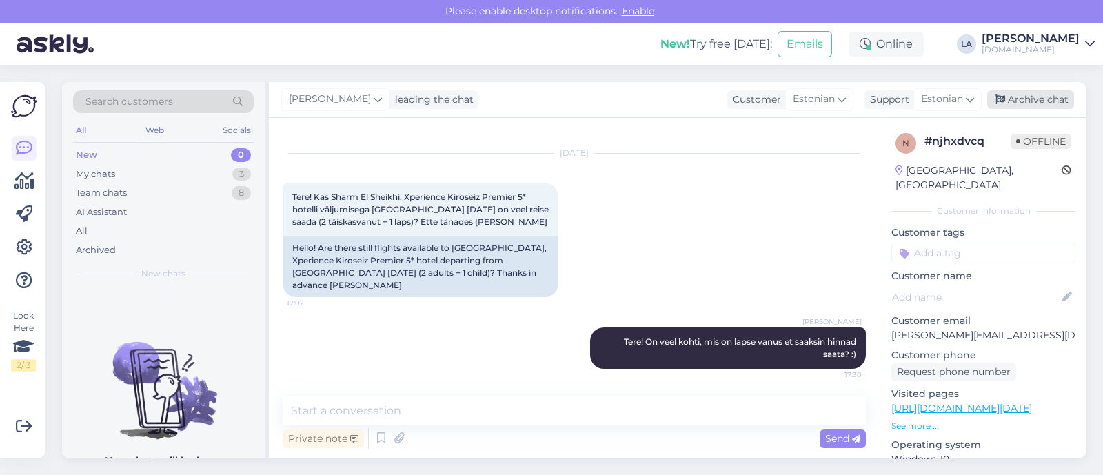
click at [1044, 96] on div "Archive chat" at bounding box center [1030, 99] width 87 height 19
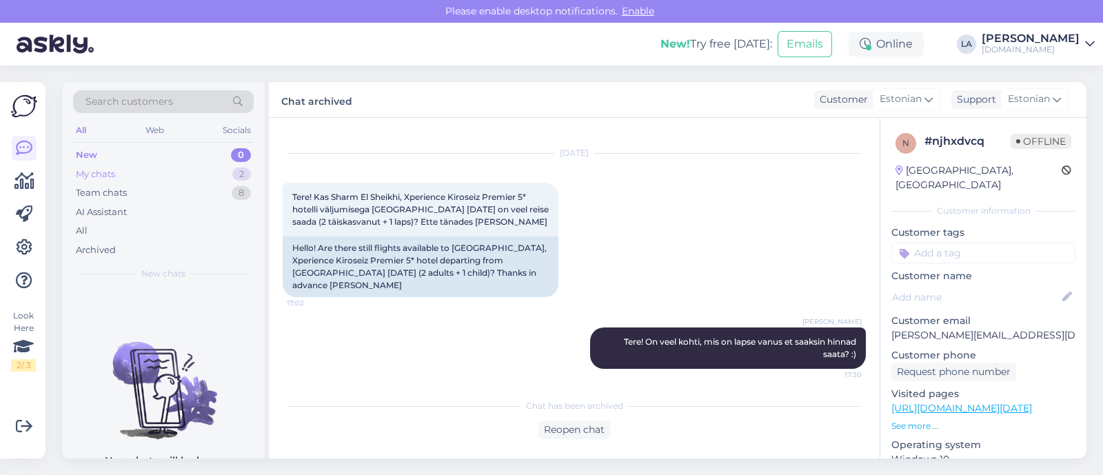
click at [236, 174] on div "2" at bounding box center [241, 174] width 19 height 14
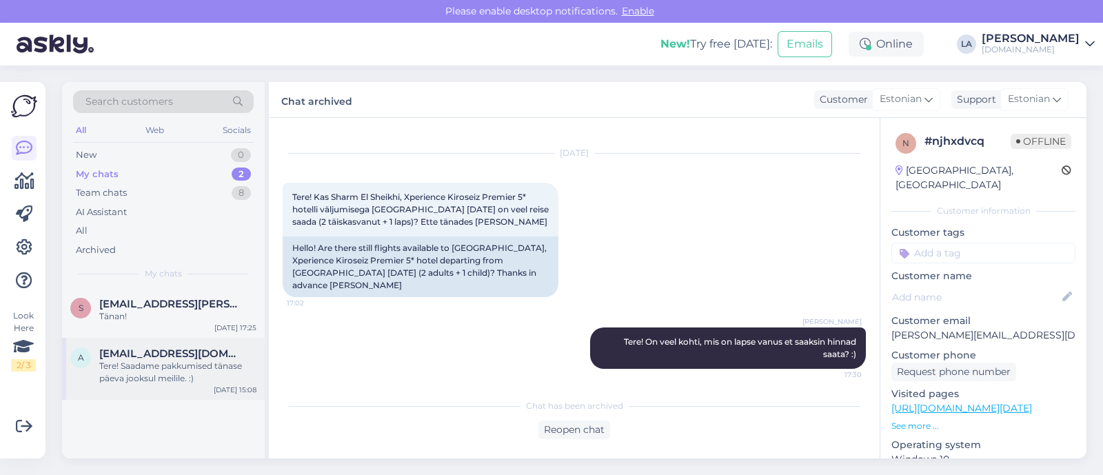
click at [196, 370] on div "Tere! Saadame pakkumised tänase päeva jooksul meilile. :)" at bounding box center [177, 372] width 157 height 25
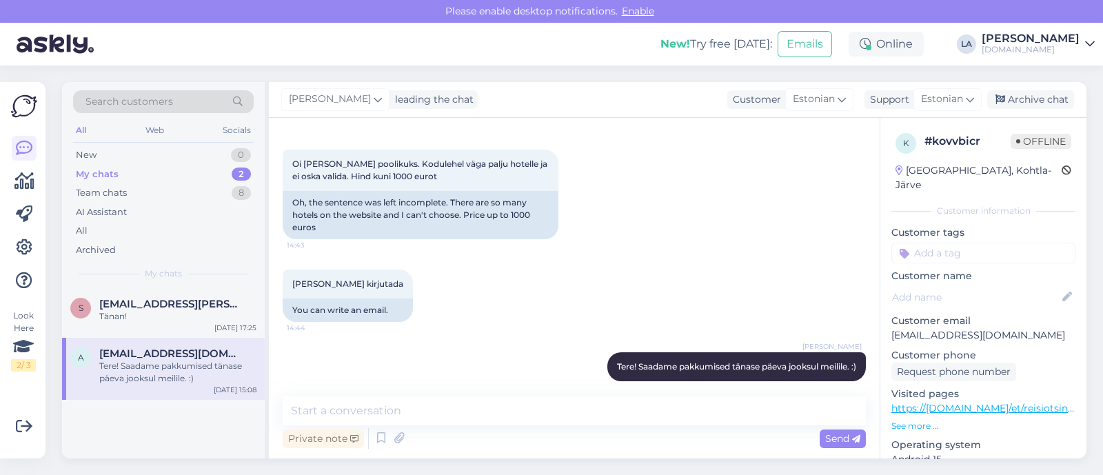
scroll to position [0, 0]
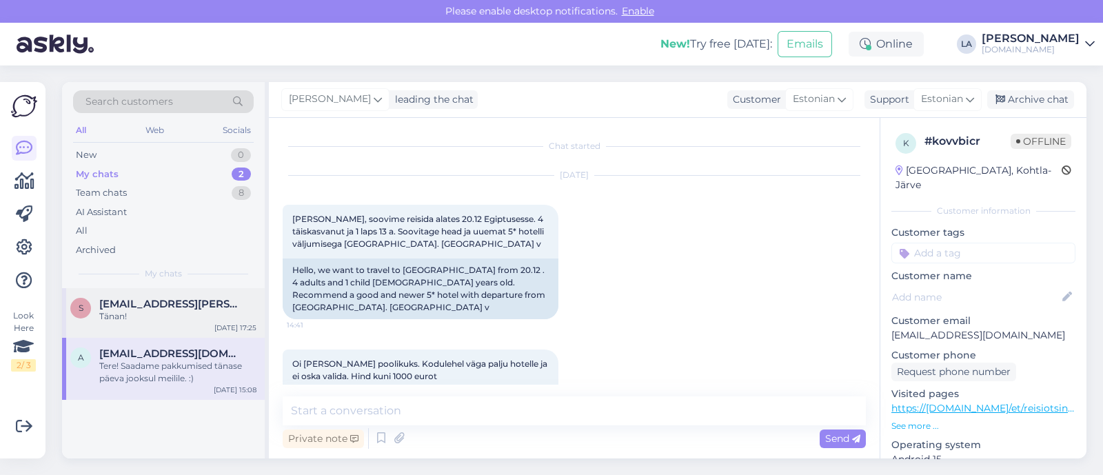
click at [176, 298] on span "[EMAIL_ADDRESS][PERSON_NAME][DOMAIN_NAME]" at bounding box center [170, 304] width 143 height 12
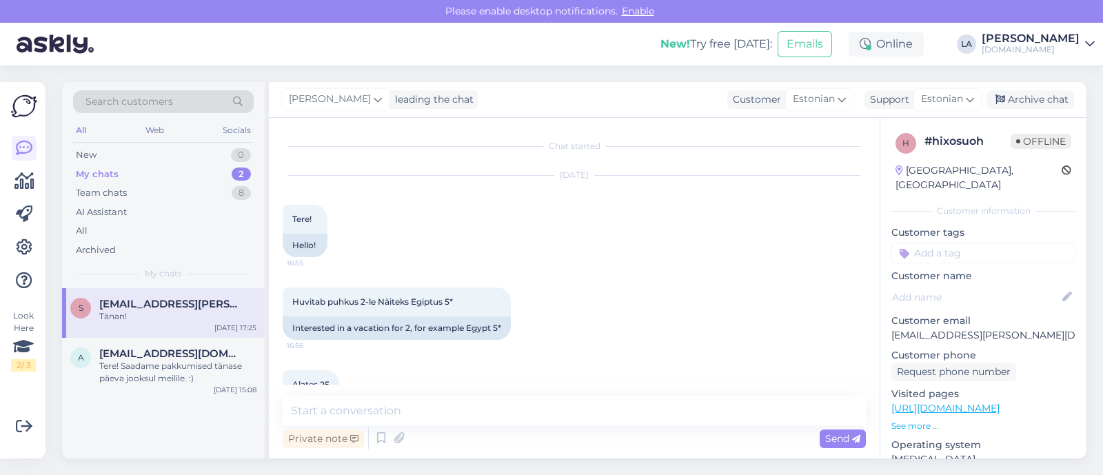
scroll to position [599, 0]
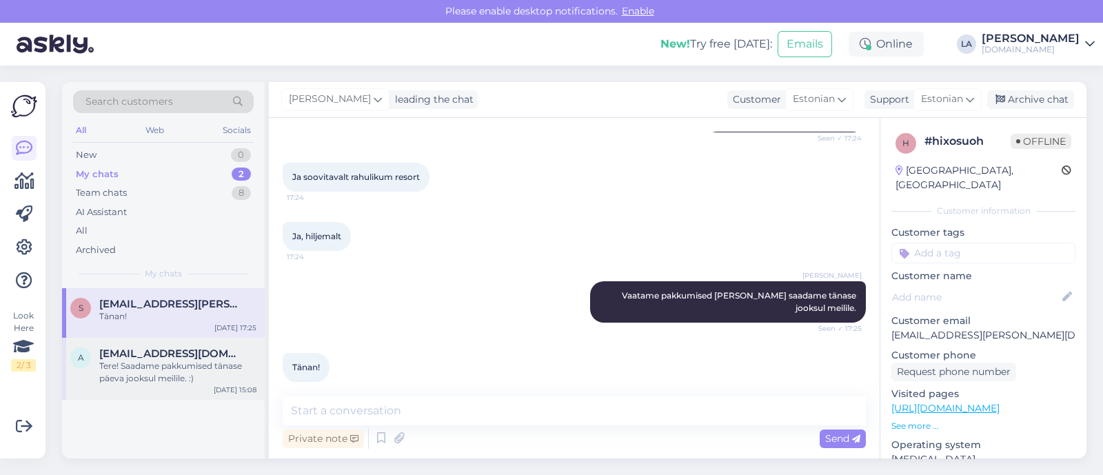
click at [176, 350] on span "[EMAIL_ADDRESS][DOMAIN_NAME]" at bounding box center [170, 353] width 143 height 12
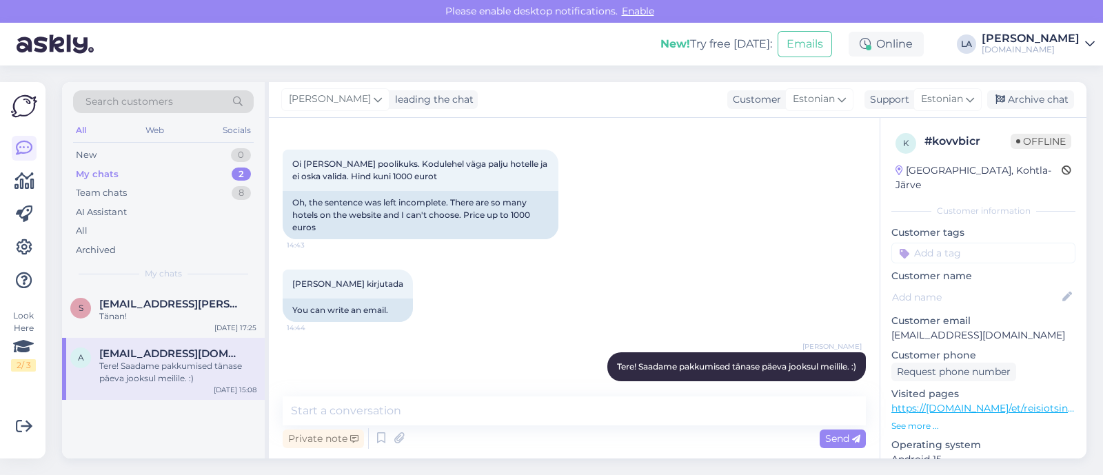
scroll to position [0, 0]
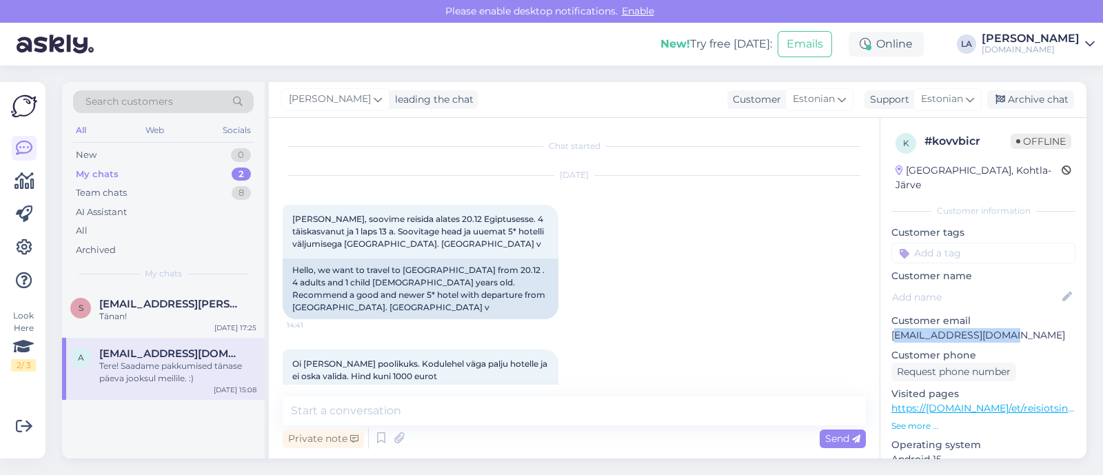
drag, startPoint x: 899, startPoint y: 321, endPoint x: 1023, endPoint y: 323, distance: 124.1
click at [1023, 328] on p "[EMAIL_ADDRESS][DOMAIN_NAME]" at bounding box center [983, 335] width 184 height 14
drag, startPoint x: 889, startPoint y: 320, endPoint x: 1017, endPoint y: 321, distance: 127.5
click at [1017, 321] on div "k # kovvbicr Offline [GEOGRAPHIC_DATA], Kohtla-Järve Customer information Custo…" at bounding box center [983, 408] width 206 height 581
copy p "[EMAIL_ADDRESS][DOMAIN_NAME]"
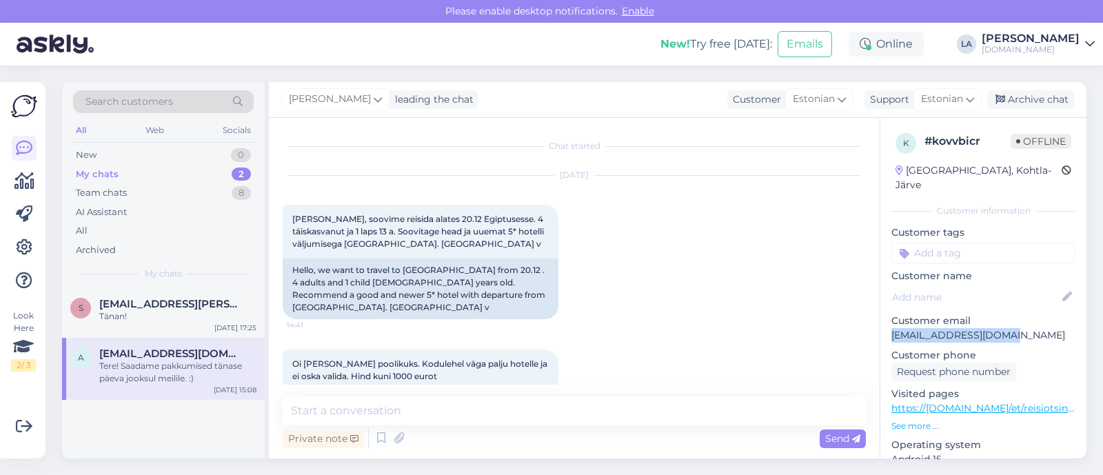
scroll to position [199, 0]
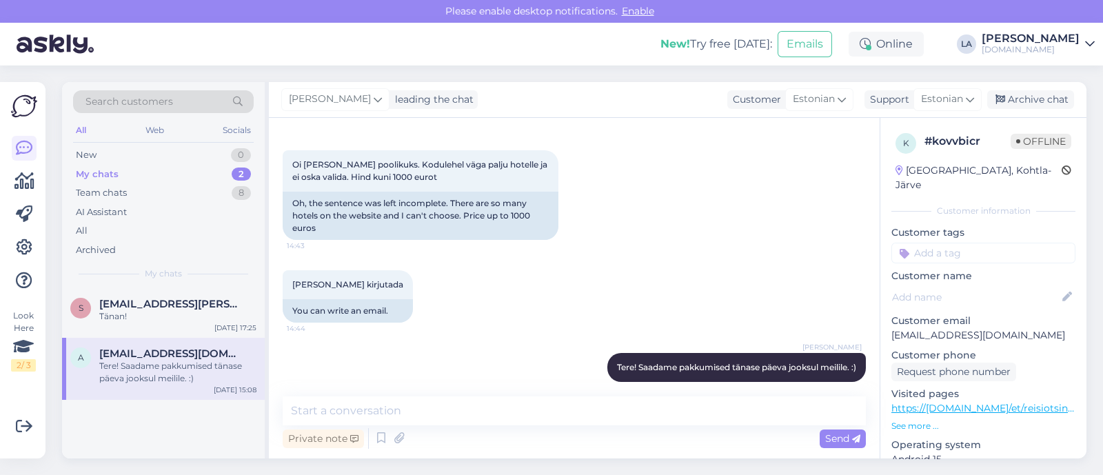
click at [524, 238] on div "Oi [PERSON_NAME] poolikuks. Kodulehel väga palju hotelle ja ei oska valida. Hin…" at bounding box center [574, 195] width 583 height 120
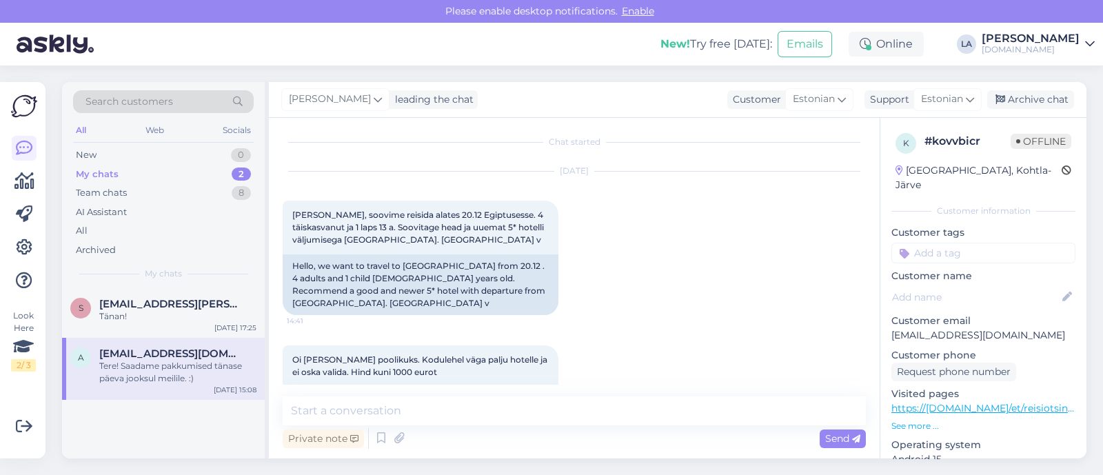
scroll to position [0, 0]
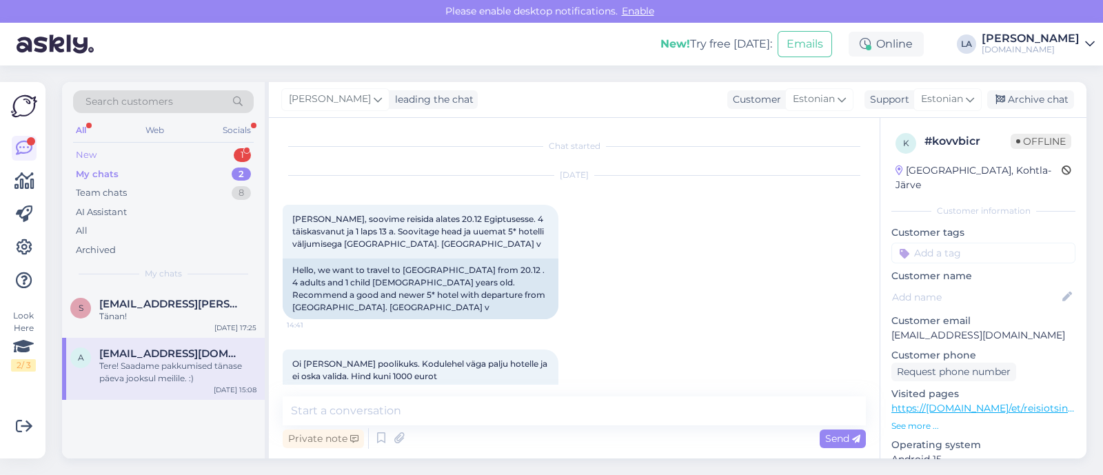
click at [210, 154] on div "New 1" at bounding box center [163, 154] width 181 height 19
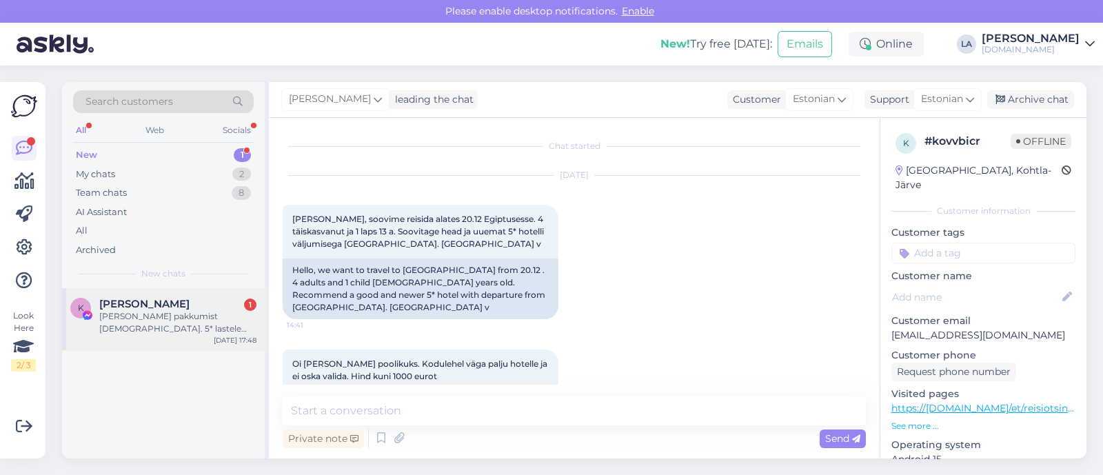
click at [140, 323] on div "[PERSON_NAME] pakkumist [DEMOGRAPHIC_DATA]. 5* lastele tegevust. head restod. s…" at bounding box center [177, 322] width 157 height 25
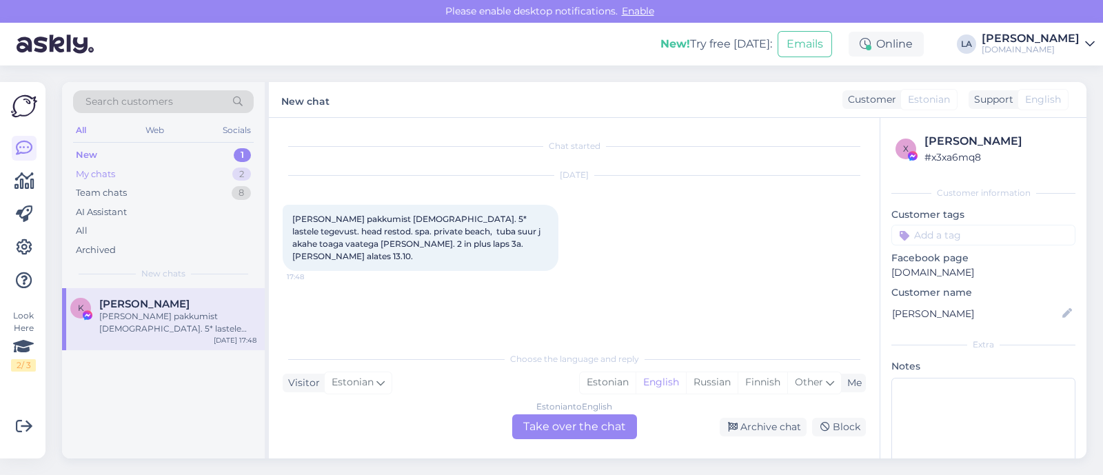
click at [186, 178] on div "My chats 2" at bounding box center [163, 174] width 181 height 19
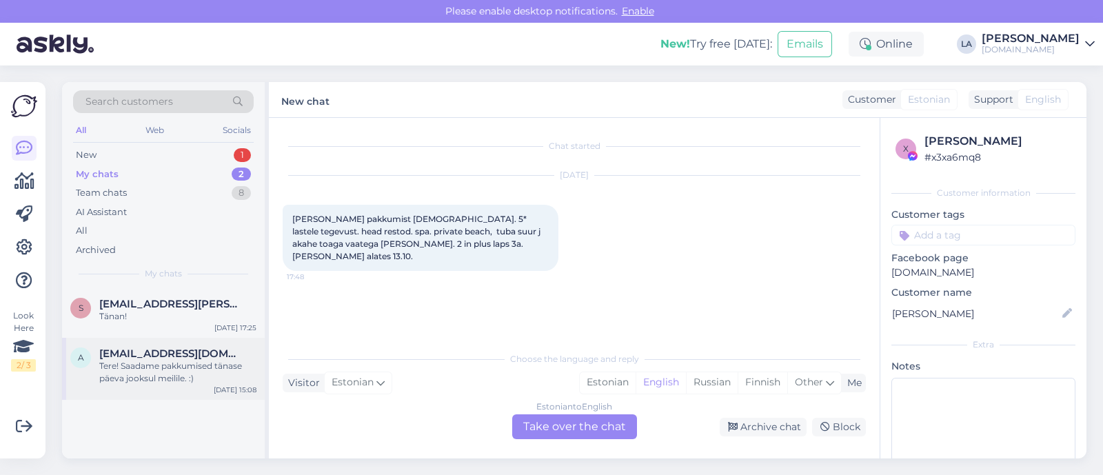
drag, startPoint x: 128, startPoint y: 370, endPoint x: 146, endPoint y: 367, distance: 18.2
click at [130, 369] on div "Tere! Saadame pakkumised tänase päeva jooksul meilile. :)" at bounding box center [177, 372] width 157 height 25
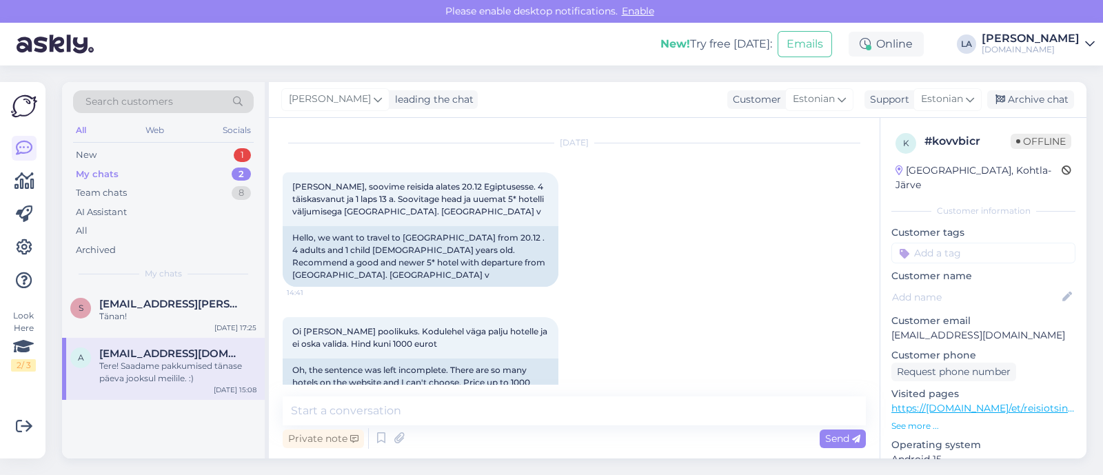
scroll to position [28, 0]
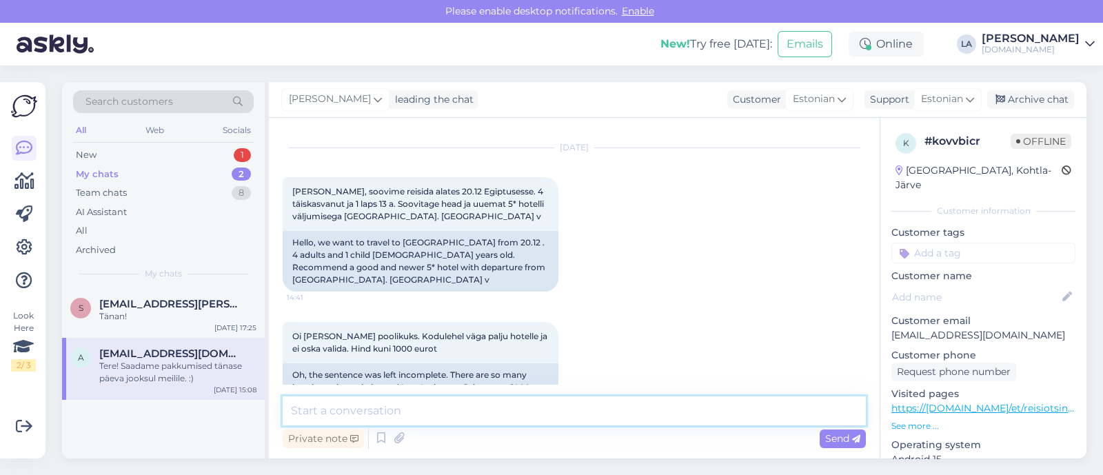
click at [418, 414] on textarea at bounding box center [574, 410] width 583 height 29
type textarea "Pakkumised saadetud. :)"
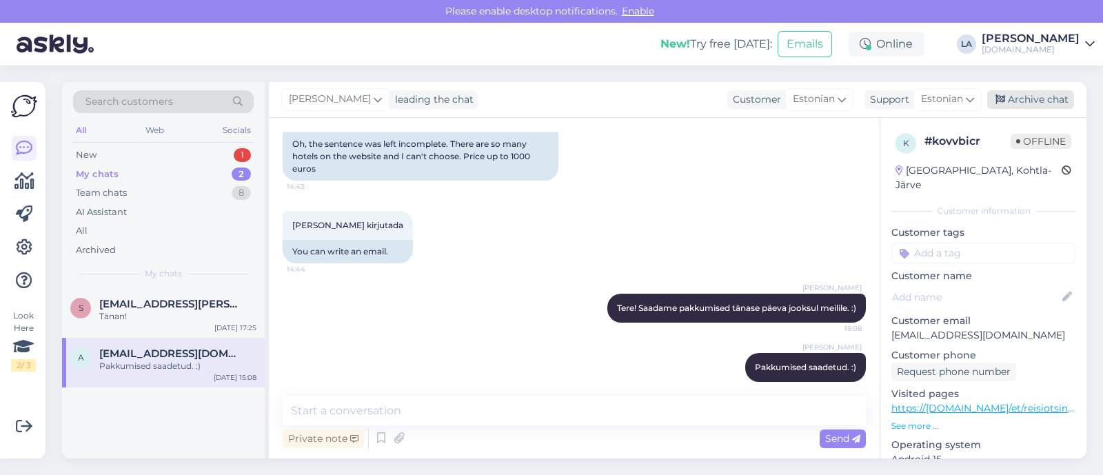
click at [1029, 98] on div "Archive chat" at bounding box center [1030, 99] width 87 height 19
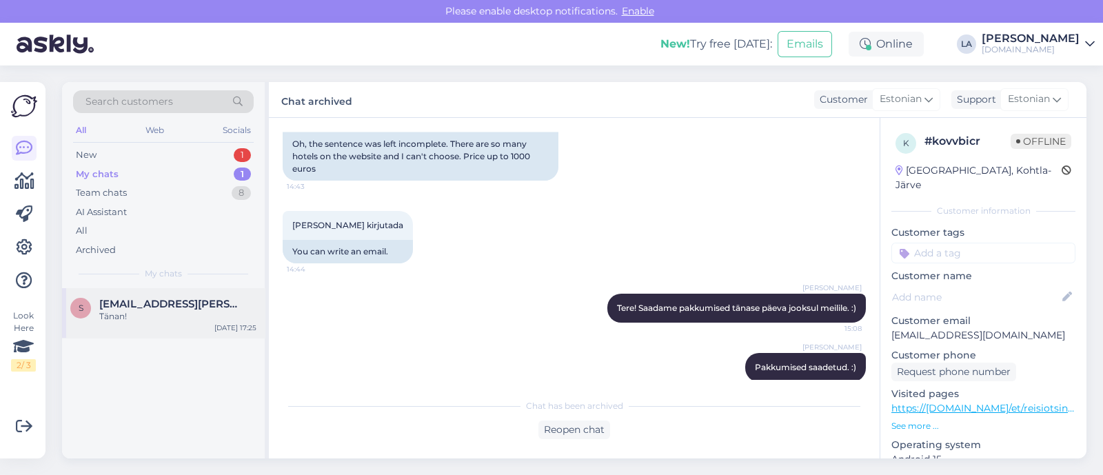
click at [176, 310] on div "Tänan!" at bounding box center [177, 316] width 157 height 12
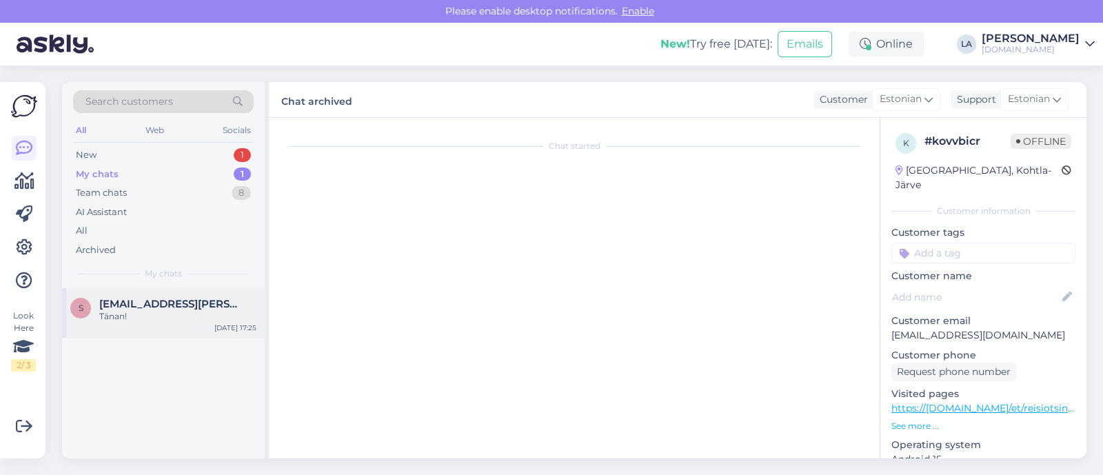
scroll to position [599, 0]
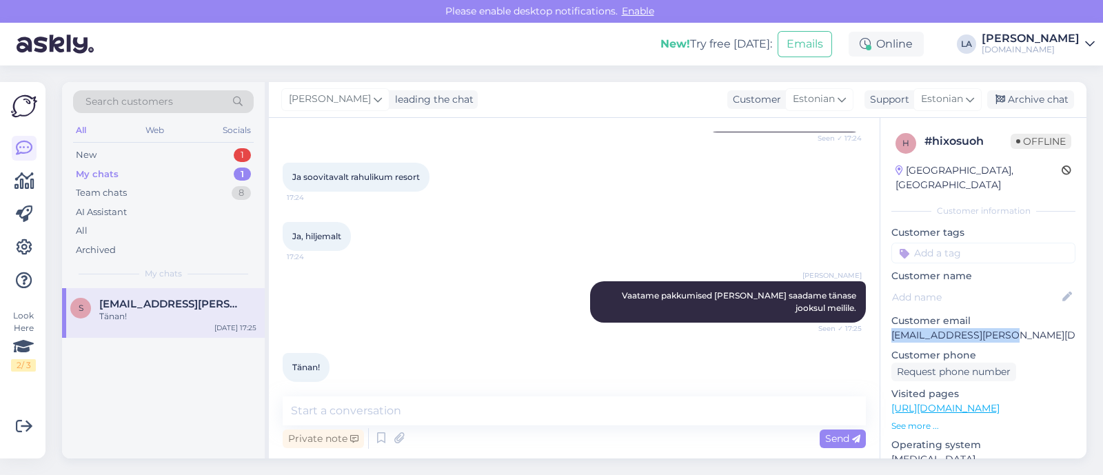
drag, startPoint x: 917, startPoint y: 317, endPoint x: 1025, endPoint y: 323, distance: 108.4
click at [1025, 328] on p "[EMAIL_ADDRESS][PERSON_NAME][DOMAIN_NAME]" at bounding box center [983, 335] width 184 height 14
copy p "[EMAIL_ADDRESS][PERSON_NAME][DOMAIN_NAME]"
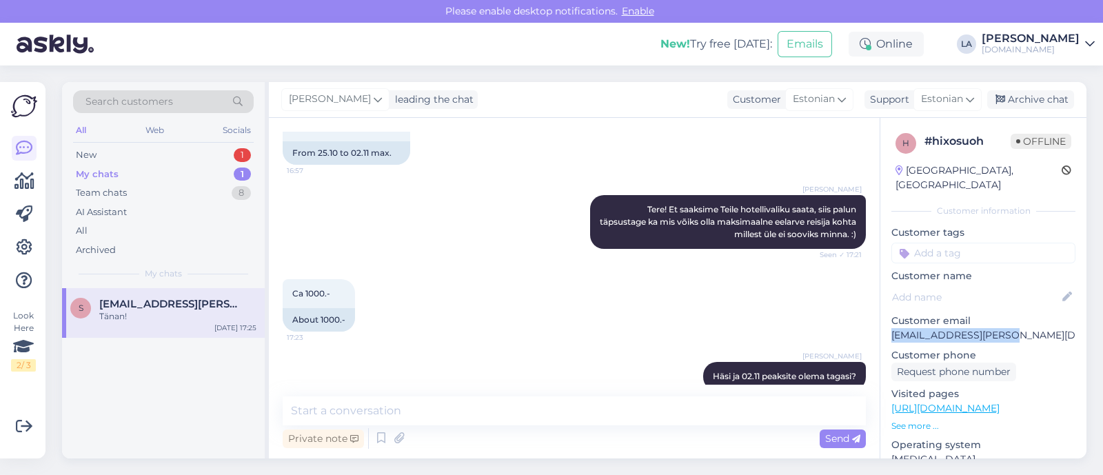
scroll to position [255, 0]
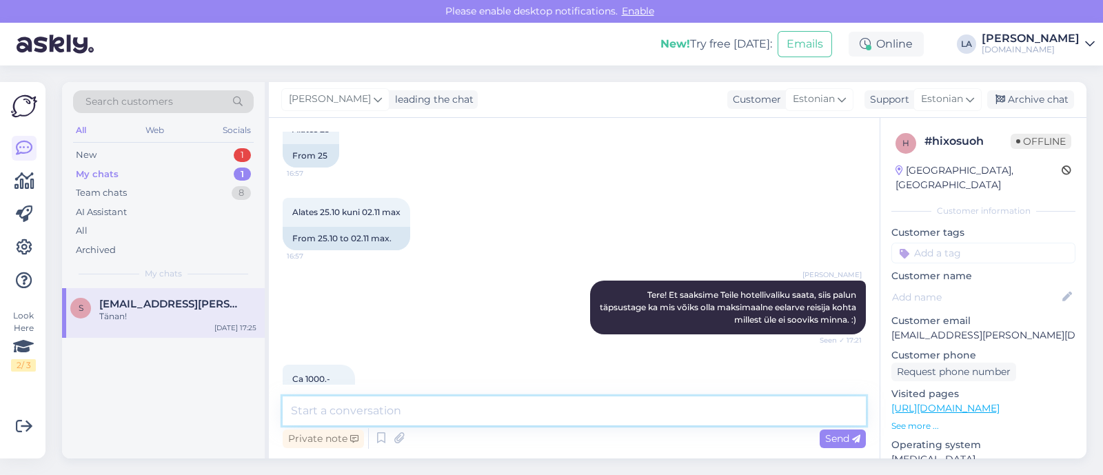
click at [388, 406] on textarea at bounding box center [574, 410] width 583 height 29
type textarea "Pakkumised saadetud. :)"
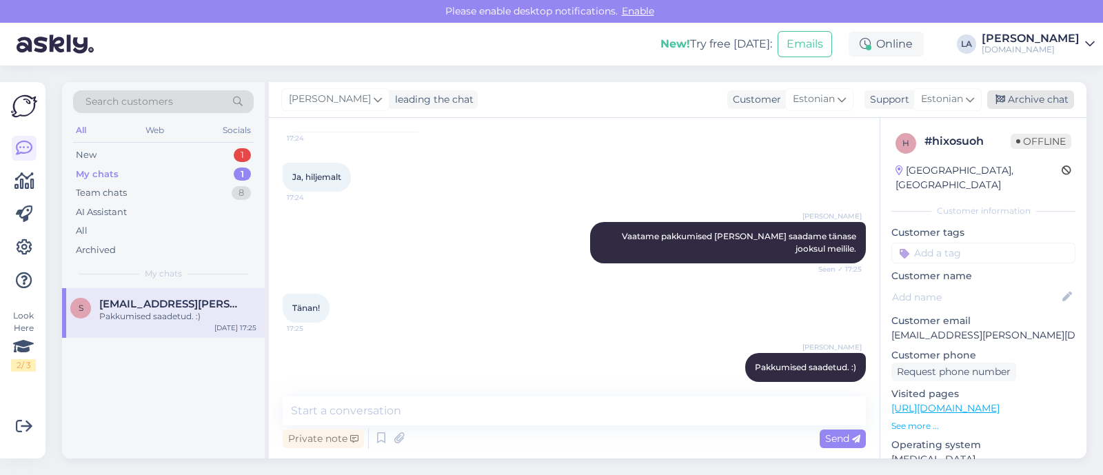
click at [1035, 94] on div "Archive chat" at bounding box center [1030, 99] width 87 height 19
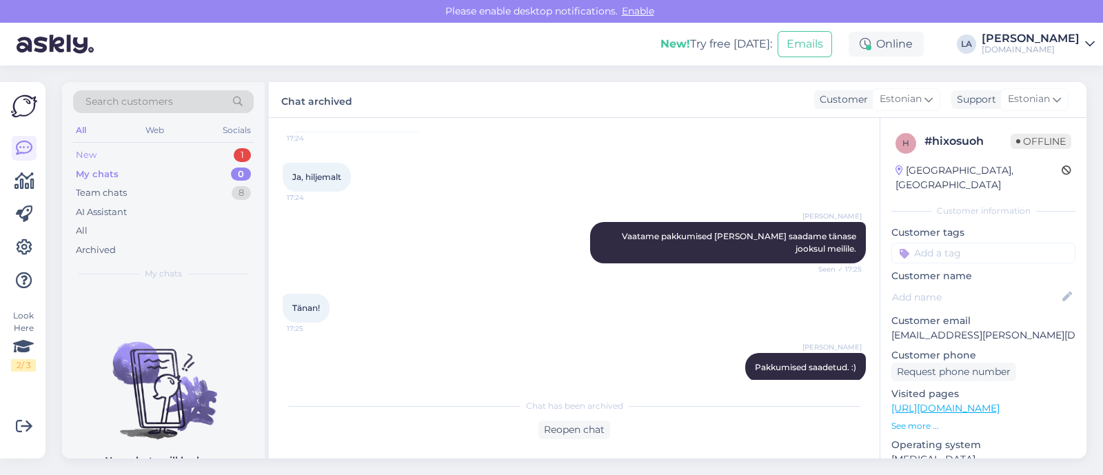
click at [237, 148] on div "1" at bounding box center [242, 155] width 17 height 14
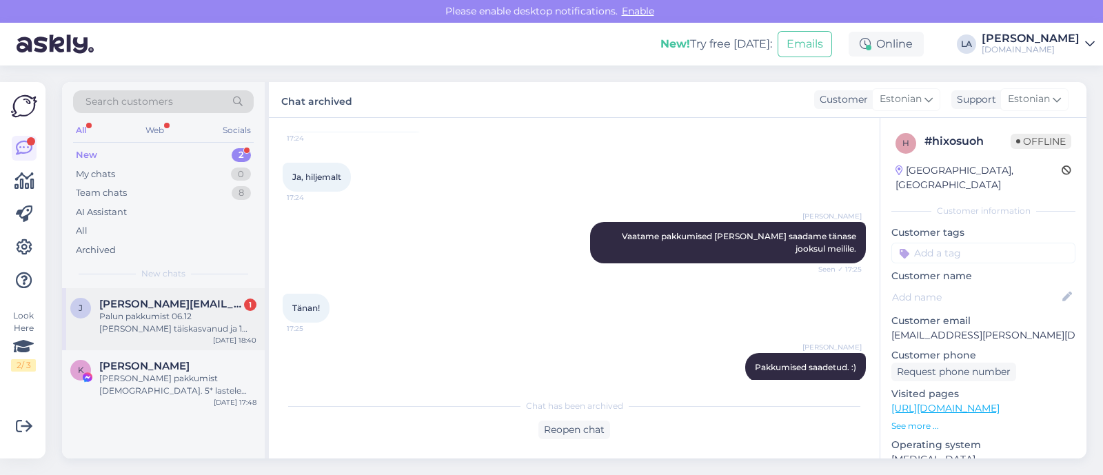
click at [210, 302] on span "[PERSON_NAME][EMAIL_ADDRESS][DOMAIN_NAME]" at bounding box center [170, 304] width 143 height 12
